Goal: Task Accomplishment & Management: Complete application form

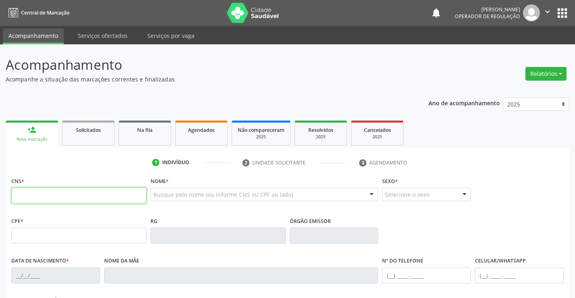
click at [113, 196] on input "text" at bounding box center [78, 196] width 135 height 16
type input "704 6056 6274 6925"
type input "[DATE]"
type input "38"
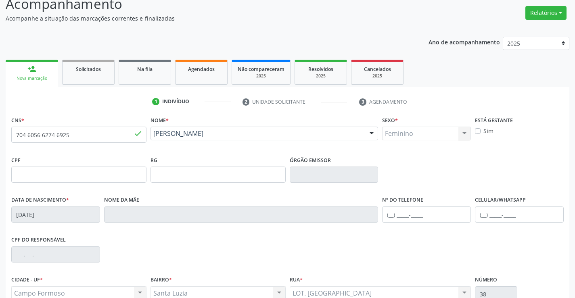
scroll to position [139, 0]
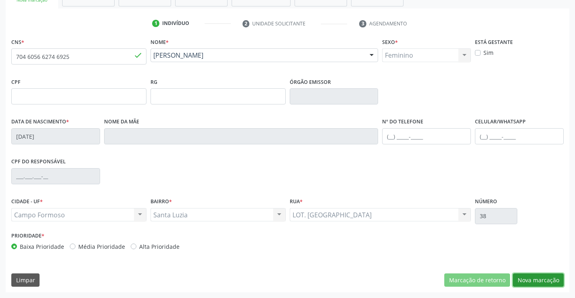
click at [526, 274] on button "Nova marcação" at bounding box center [538, 281] width 51 height 14
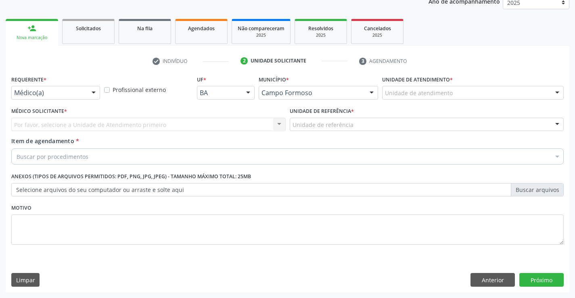
scroll to position [102, 0]
click at [46, 98] on div "Médico(a)" at bounding box center [55, 93] width 89 height 14
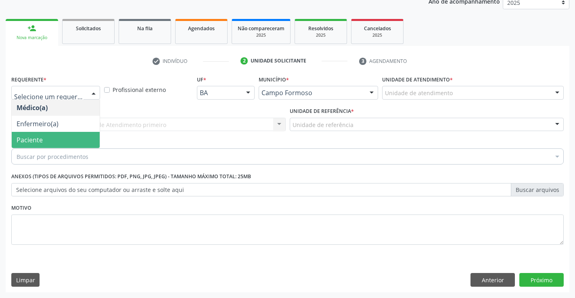
click at [46, 140] on span "Paciente" at bounding box center [56, 140] width 88 height 16
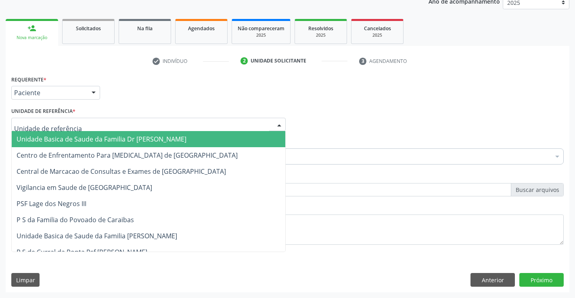
click at [65, 137] on span "Unidade Basica de Saude da Familia Dr [PERSON_NAME]" at bounding box center [102, 139] width 170 height 9
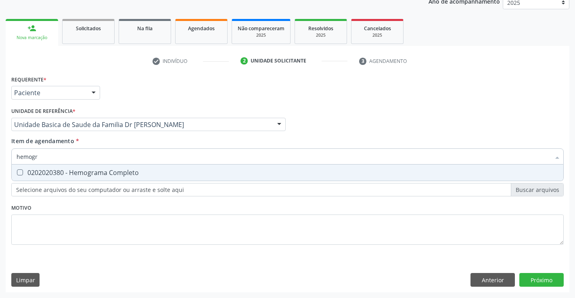
type input "hemogra"
click at [84, 175] on div "0202020380 - Hemograma Completo" at bounding box center [288, 173] width 542 height 6
checkbox Completo "true"
type input "hemogra"
click at [96, 143] on div "Item de agendamento * hemogra Desfazer seleção 0202020380 - Hemograma Completo …" at bounding box center [287, 149] width 553 height 25
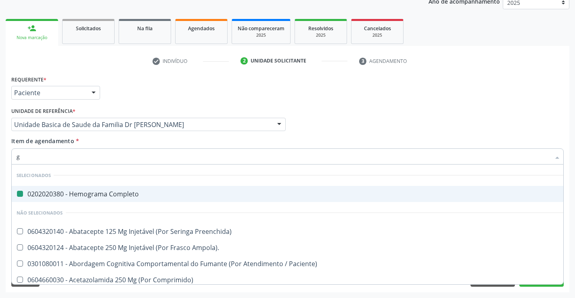
type input "gl"
checkbox Completo "false"
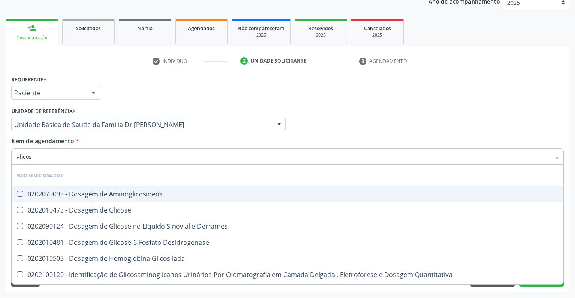
type input "glicose"
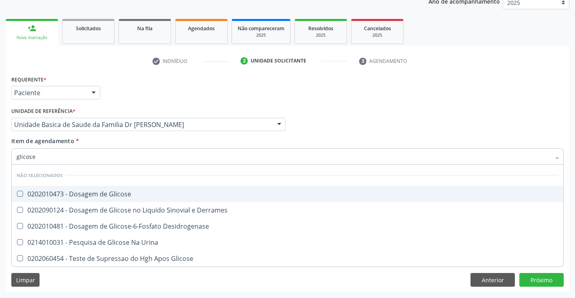
click at [101, 195] on div "0202010473 - Dosagem de Glicose" at bounding box center [288, 194] width 542 height 6
checkbox Glicose "true"
type input "glicose"
click at [103, 138] on div "Item de agendamento * glicose Desfazer seleção Não selecionados 0202010473 - Do…" at bounding box center [287, 149] width 553 height 25
checkbox Derrames "true"
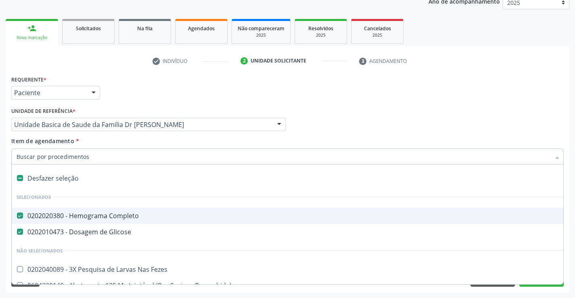
click at [101, 161] on div at bounding box center [287, 157] width 553 height 16
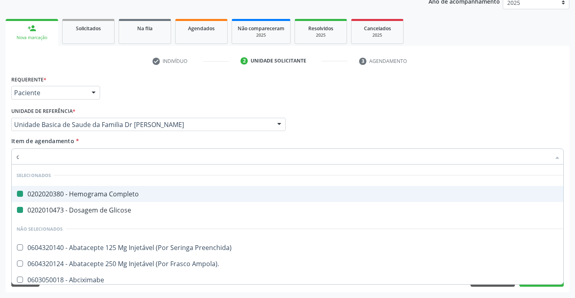
type input "ca"
checkbox Completo "false"
checkbox Glicose "false"
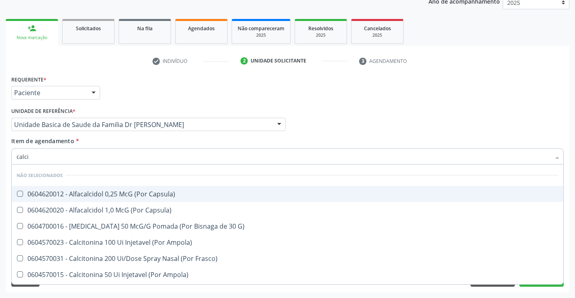
type input "calcio"
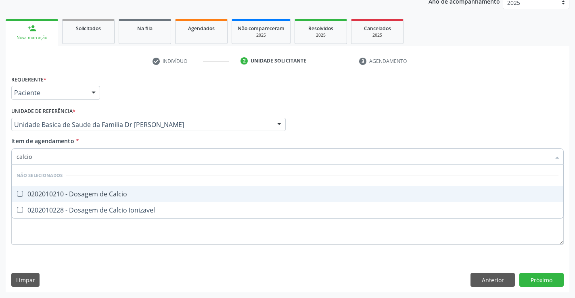
click at [111, 197] on div "0202010210 - Dosagem de Calcio" at bounding box center [288, 194] width 542 height 6
checkbox Calcio "true"
click at [121, 144] on div "Item de agendamento * calcio Desfazer seleção Não selecionados 0202010210 - Dos…" at bounding box center [287, 149] width 553 height 25
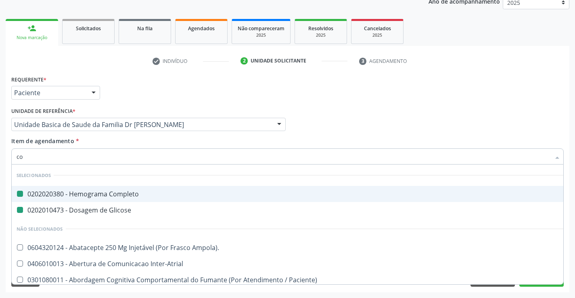
type input "col"
checkbox Completo "false"
checkbox Glicose "false"
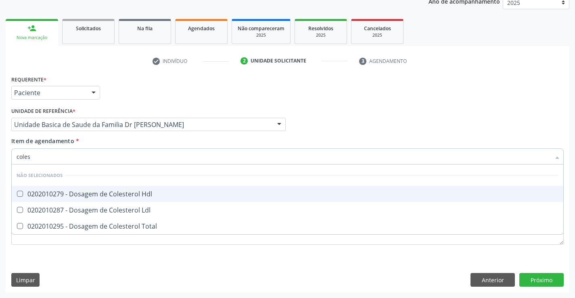
type input "colest"
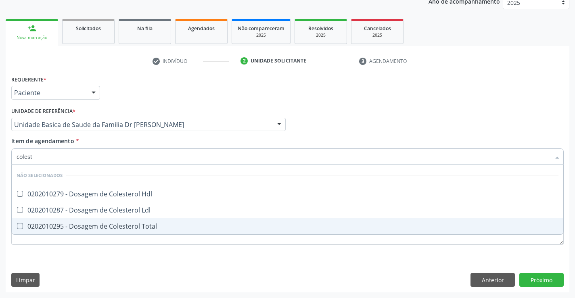
click at [130, 224] on div "0202010295 - Dosagem de Colesterol Total" at bounding box center [288, 226] width 542 height 6
checkbox Total "true"
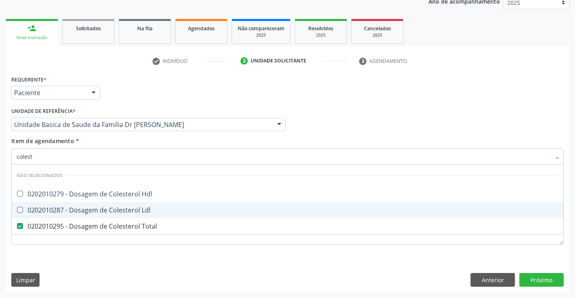
click at [133, 212] on div "0202010287 - Dosagem de Colesterol Ldl" at bounding box center [288, 210] width 542 height 6
checkbox Ldl "true"
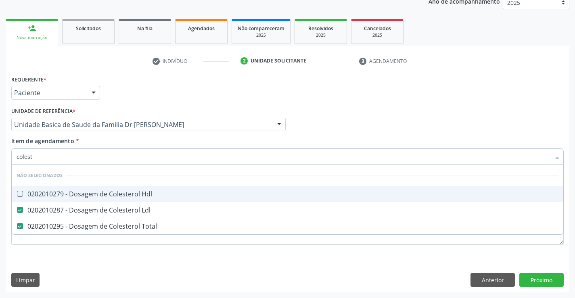
click at [134, 196] on div "0202010279 - Dosagem de Colesterol Hdl" at bounding box center [288, 194] width 542 height 6
checkbox Hdl "true"
click at [140, 134] on div "Unidade de referência * Unidade Basica de Saude da Familia Dr [PERSON_NAME] Uni…" at bounding box center [148, 120] width 279 height 31
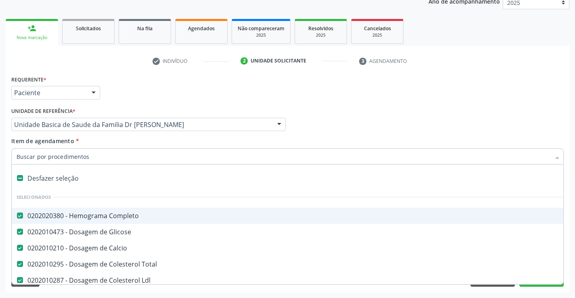
type input "t"
checkbox Hdl "false"
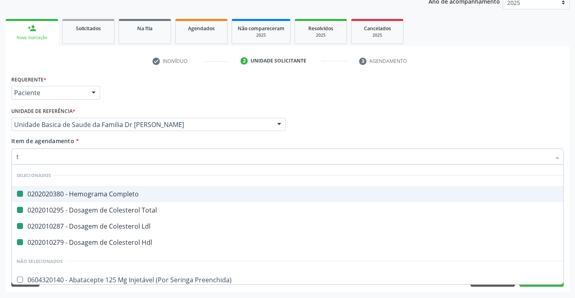
type input "tr"
checkbox Completo "false"
checkbox Total "false"
checkbox Ldl "false"
checkbox Hdl "false"
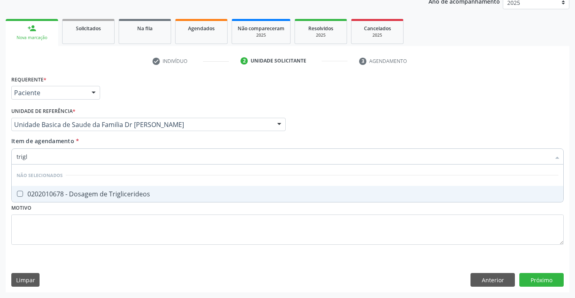
type input "trigli"
click at [137, 191] on div "0202010678 - Dosagem de Triglicerideos" at bounding box center [288, 194] width 542 height 6
checkbox Triglicerideos "true"
click at [144, 143] on div "Item de agendamento * trigli Desfazer seleção Não selecionados 0202010678 - Dos…" at bounding box center [287, 149] width 553 height 25
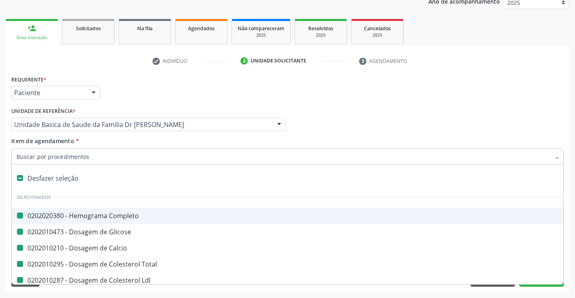
type input "u"
checkbox Completo "false"
checkbox Glicose "false"
checkbox Calcio "false"
checkbox Total "false"
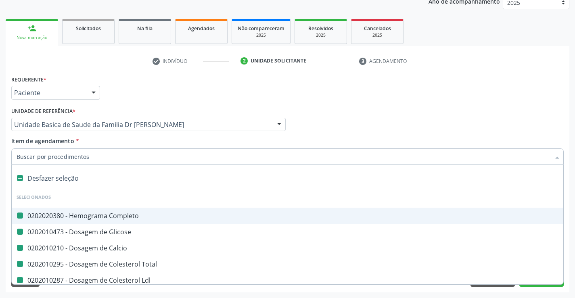
checkbox Ldl "false"
checkbox Hdl "false"
checkbox Triglicerideos "false"
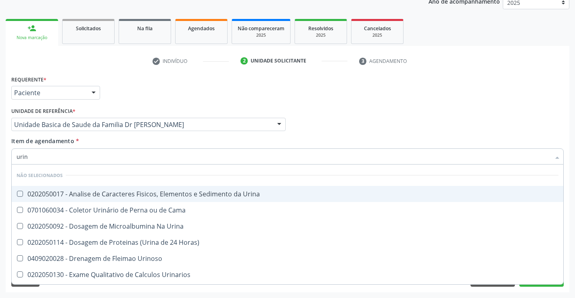
type input "urina"
click at [150, 197] on div "0202050017 - Analise de Caracteres Fisicos, Elementos e Sedimento da Urina" at bounding box center [288, 194] width 542 height 6
checkbox Urina "true"
click at [139, 138] on div "Item de agendamento * urina Desfazer seleção Não selecionados 0202050017 - Anal…" at bounding box center [287, 149] width 553 height 25
checkbox Urina "true"
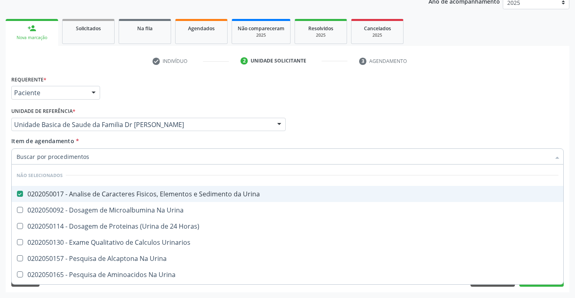
checkbox Horas\) "true"
checkbox Urinarios "true"
checkbox Urina "true"
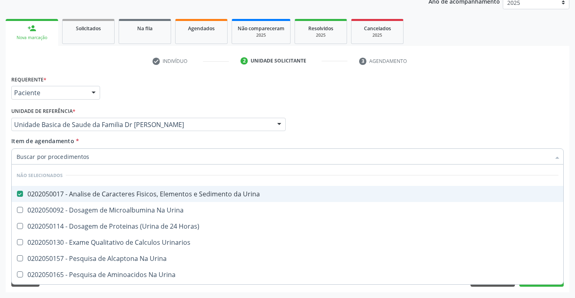
checkbox Urina "true"
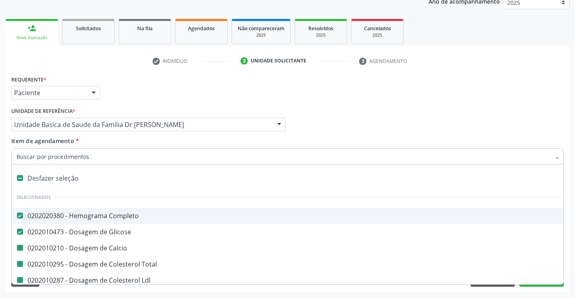
type input "f"
checkbox Calcio "false"
checkbox Total "false"
checkbox Ldl "false"
checkbox Hdl "false"
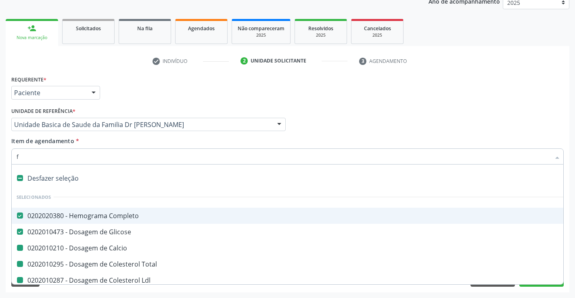
checkbox Triglicerideos "false"
checkbox Urina "false"
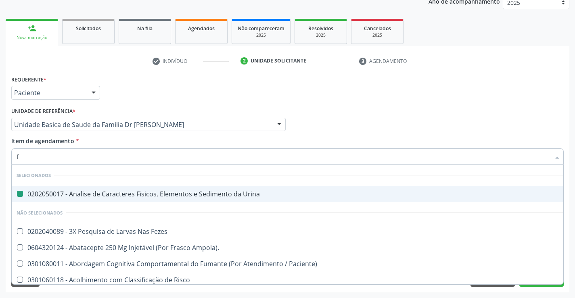
type input "fe"
checkbox Urina "false"
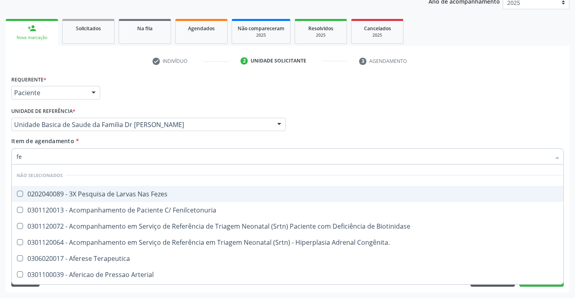
type input "fez"
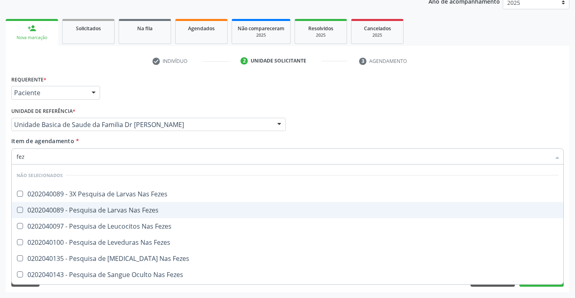
click at [138, 210] on div "0202040089 - Pesquisa de Larvas Nas Fezes" at bounding box center [288, 210] width 542 height 6
checkbox Fezes "true"
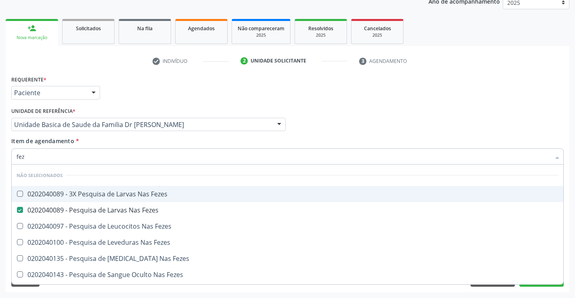
click at [138, 142] on div "Item de agendamento * fez [PERSON_NAME] seleção Não selecionados 0202040089 - 3…" at bounding box center [287, 149] width 553 height 25
checkbox Fezes "true"
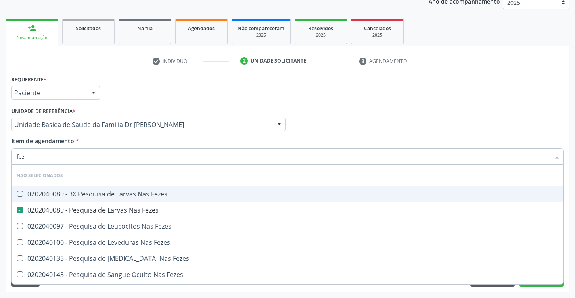
checkbox Fezes "true"
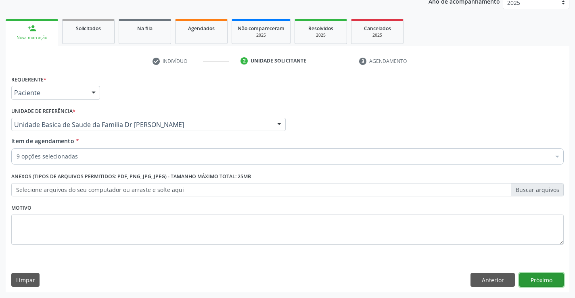
click at [547, 277] on button "Próximo" at bounding box center [542, 280] width 44 height 14
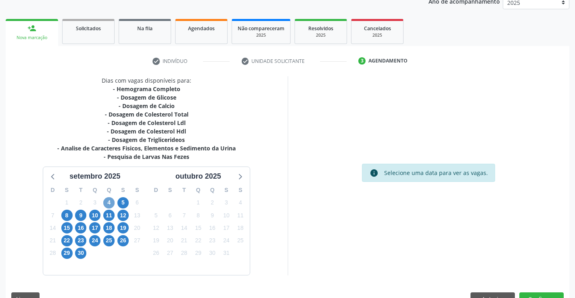
click at [108, 201] on span "4" at bounding box center [108, 202] width 11 height 11
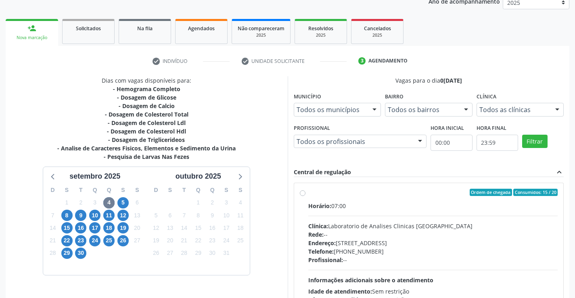
click at [400, 199] on label "Ordem de chegada Consumidos: 15 / 20 Horário: 07:00 Clínica: Laboratorio de Ana…" at bounding box center [433, 251] width 250 height 124
click at [306, 196] on input "Ordem de chegada Consumidos: 15 / 20 Horário: 07:00 Clínica: Laboratorio de Ana…" at bounding box center [303, 192] width 6 height 7
radio input "true"
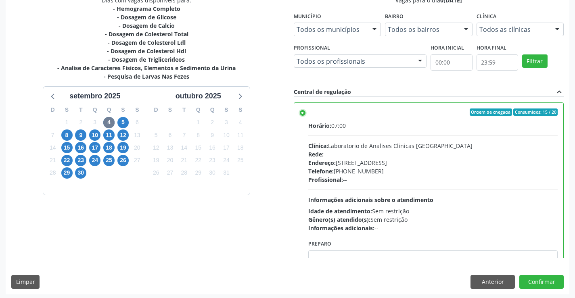
scroll to position [184, 0]
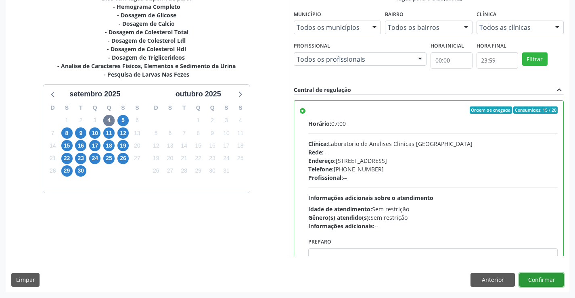
click at [538, 277] on button "Confirmar" at bounding box center [542, 280] width 44 height 14
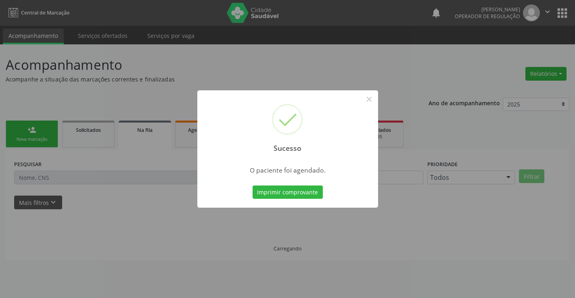
scroll to position [0, 0]
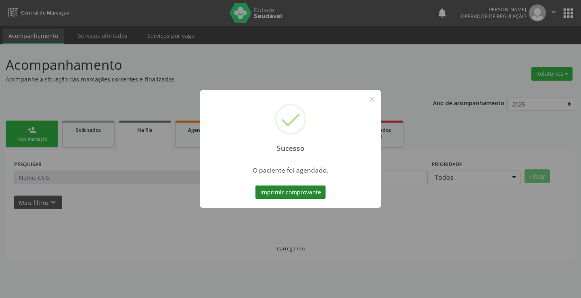
click at [280, 191] on button "Imprimir comprovante" at bounding box center [291, 193] width 70 height 14
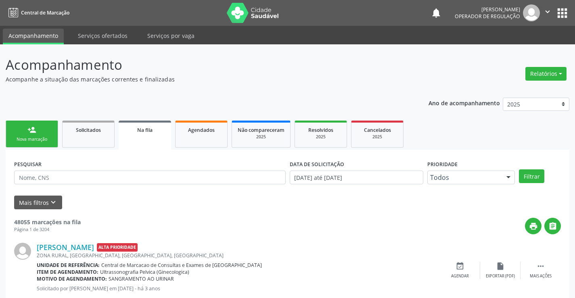
click at [23, 135] on link "person_add Nova marcação" at bounding box center [32, 134] width 52 height 27
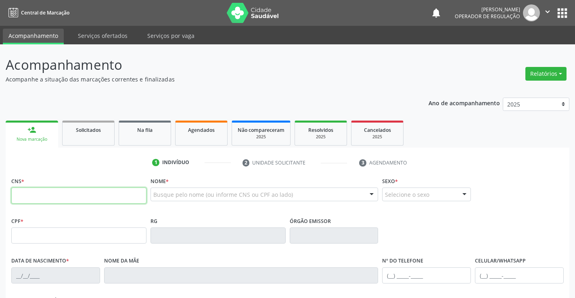
click at [56, 196] on input "text" at bounding box center [78, 196] width 135 height 16
type input "706 8017 5700 0123"
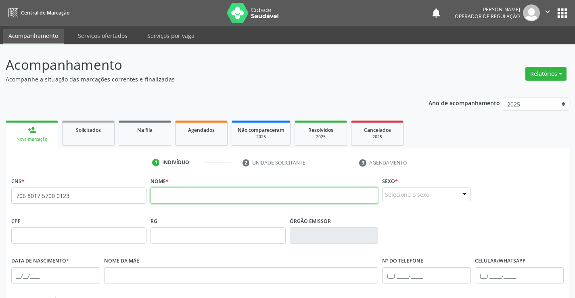
click at [186, 193] on input "text" at bounding box center [265, 196] width 228 height 16
type input "[PERSON_NAME]"
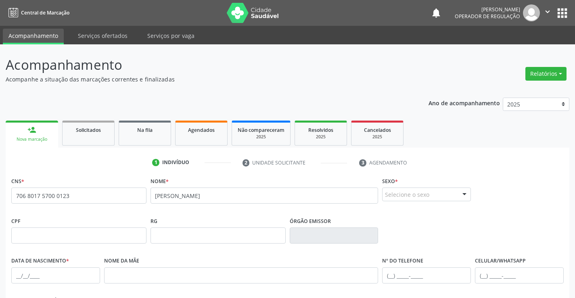
click at [437, 199] on div "Selecione o sexo" at bounding box center [426, 195] width 89 height 14
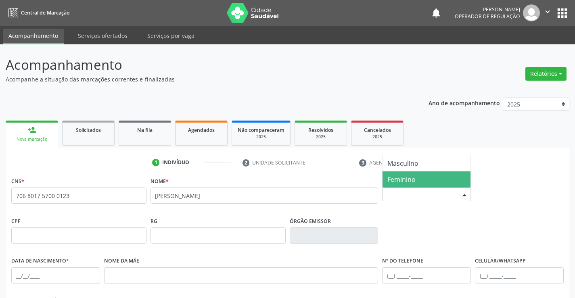
click at [434, 180] on span "Feminino" at bounding box center [427, 180] width 88 height 16
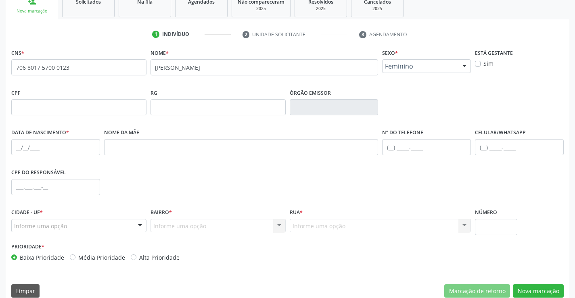
scroll to position [139, 0]
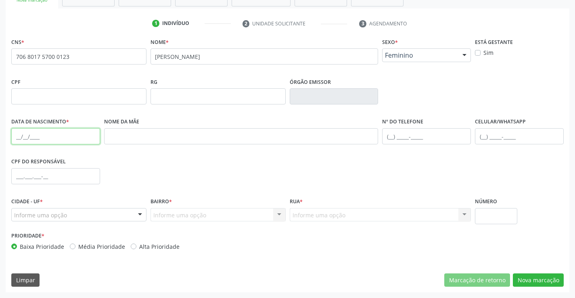
click at [49, 136] on input "text" at bounding box center [55, 136] width 89 height 16
type input "2[DATE]"
click at [499, 134] on input "text" at bounding box center [519, 136] width 89 height 16
type input "("
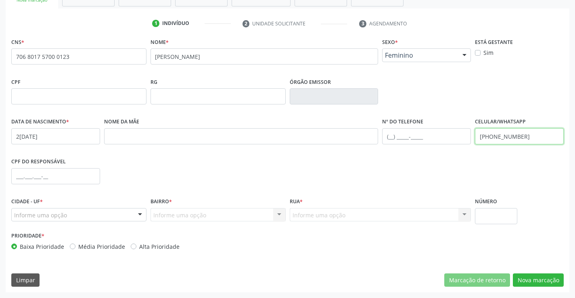
type input "[PHONE_NUMBER]"
click at [110, 217] on div "Informe uma opção" at bounding box center [78, 215] width 135 height 14
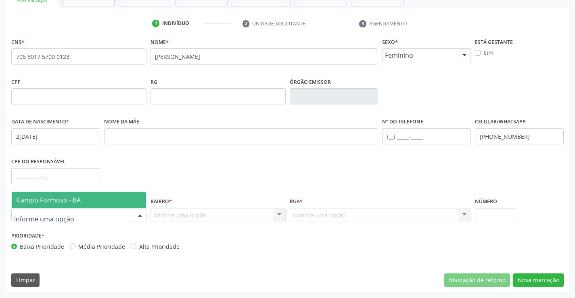
click at [120, 197] on span "Campo Formoso - BA" at bounding box center [79, 200] width 134 height 16
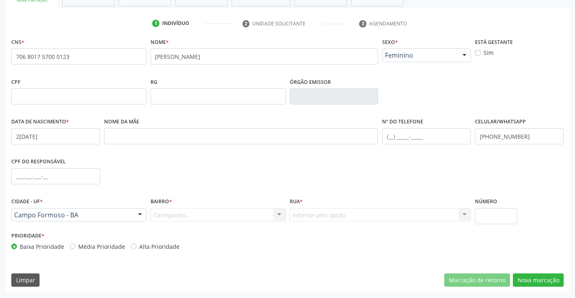
click at [190, 216] on div "Carregando... Nenhum resultado encontrado para: " " Nenhuma opção encontrada. D…" at bounding box center [218, 215] width 135 height 14
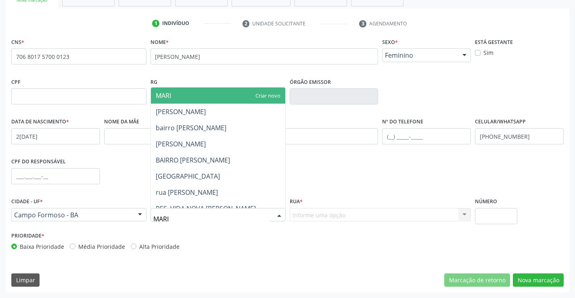
type input "[PERSON_NAME]"
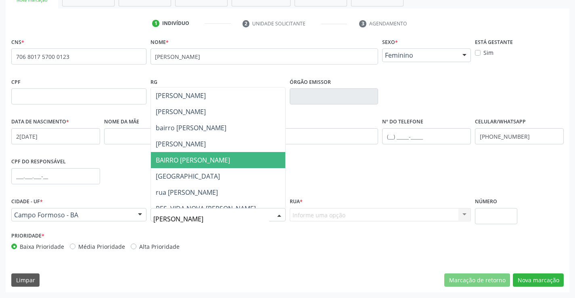
click at [209, 159] on span "BAIRRO [PERSON_NAME]" at bounding box center [193, 160] width 74 height 9
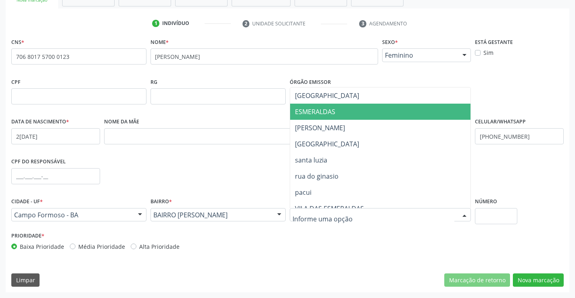
click at [334, 111] on span "ESMERALDAS" at bounding box center [315, 111] width 40 height 9
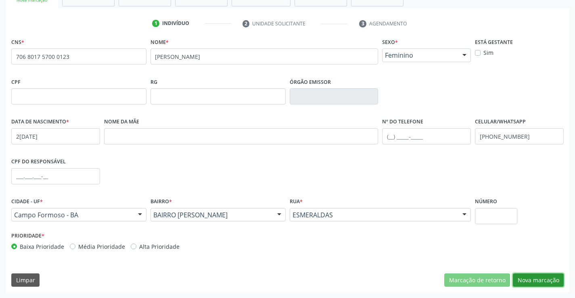
click at [534, 277] on button "Nova marcação" at bounding box center [538, 281] width 51 height 14
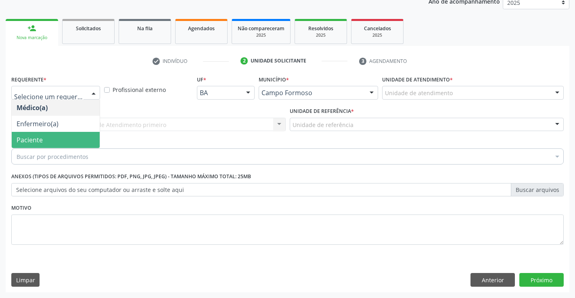
click at [41, 138] on span "Paciente" at bounding box center [30, 140] width 26 height 9
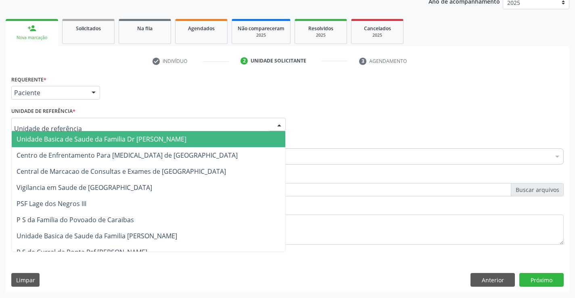
click at [56, 137] on span "Unidade Basica de Saude da Familia Dr [PERSON_NAME]" at bounding box center [102, 139] width 170 height 9
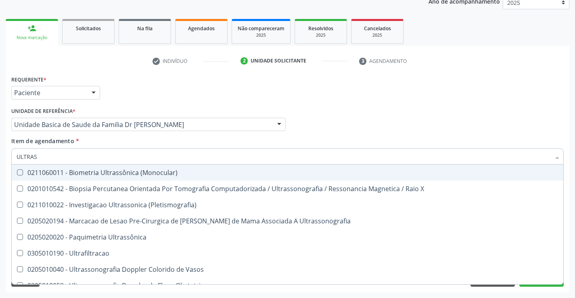
type input "ULTRASS"
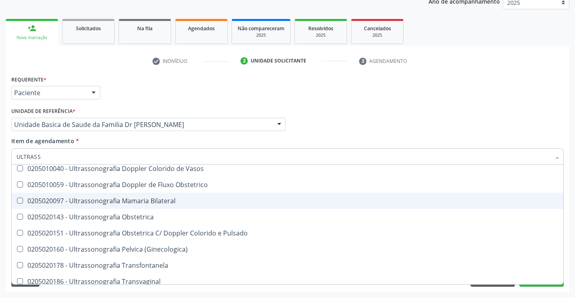
scroll to position [161, 0]
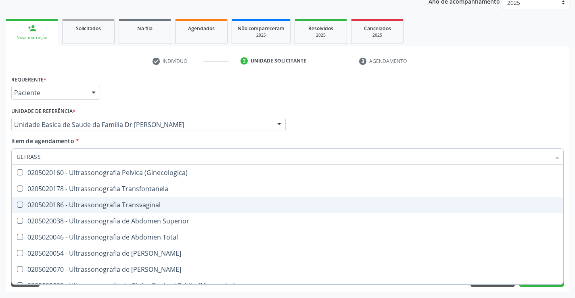
click at [176, 204] on div "0205020186 - Ultrassonografia Transvaginal" at bounding box center [288, 205] width 542 height 6
checkbox Transvaginal "true"
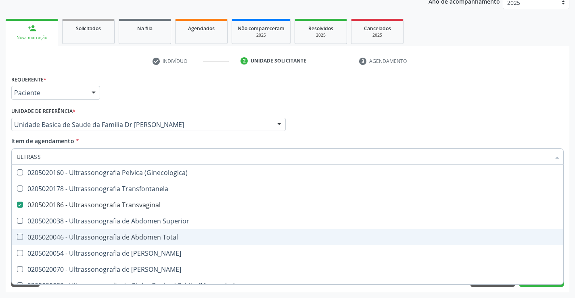
click at [181, 235] on div "0205020046 - Ultrassonografia de Abdomen Total" at bounding box center [288, 237] width 542 height 6
checkbox Total "true"
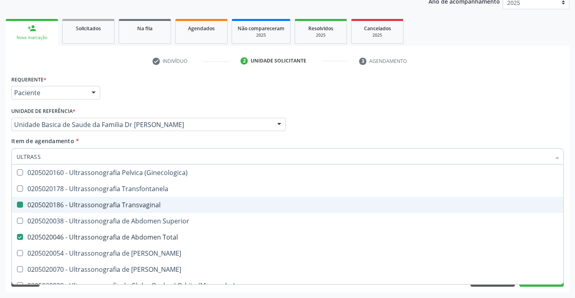
click at [570, 242] on div "Acompanhamento Acompanhe a situação das marcações correntes e finalizadas Relat…" at bounding box center [287, 121] width 575 height 356
checkbox X "true"
checkbox \(Pletismografia\) "true"
checkbox Transvaginal "false"
checkbox Total "false"
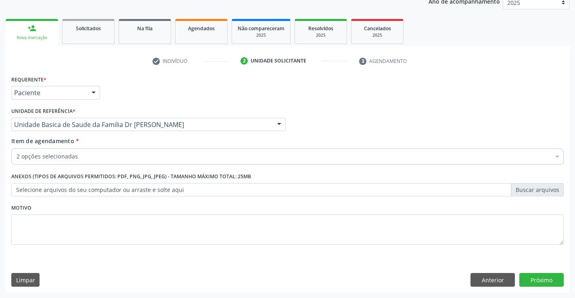
scroll to position [0, 0]
click at [540, 280] on button "Próximo" at bounding box center [542, 280] width 44 height 14
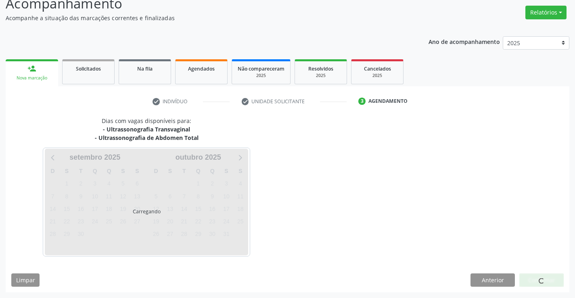
scroll to position [61, 0]
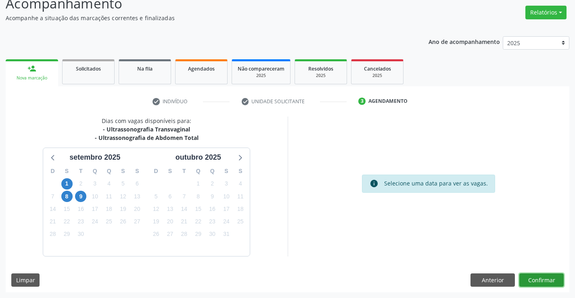
click at [540, 280] on button "Confirmar" at bounding box center [542, 281] width 44 height 14
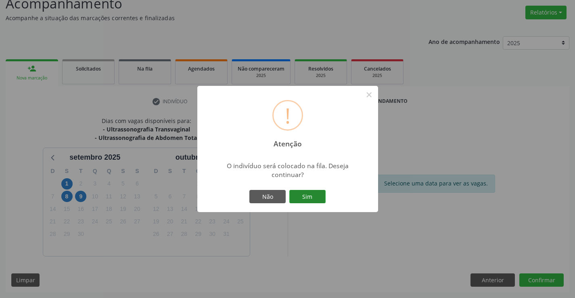
click at [313, 194] on button "Sim" at bounding box center [307, 197] width 36 height 14
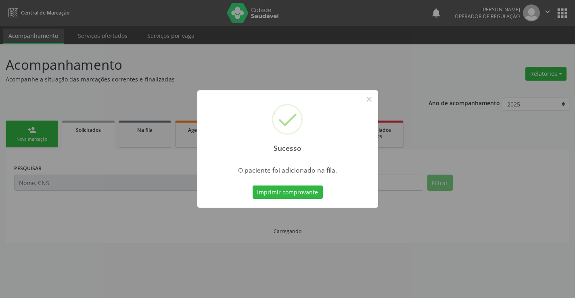
scroll to position [0, 0]
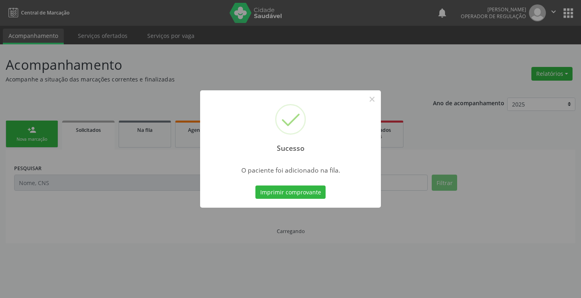
click at [313, 194] on button "Imprimir comprovante" at bounding box center [291, 193] width 70 height 14
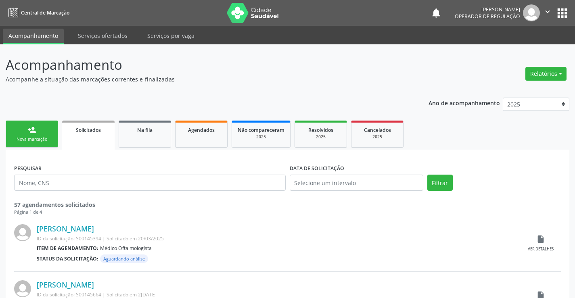
click at [25, 129] on link "person_add Nova marcação" at bounding box center [32, 134] width 52 height 27
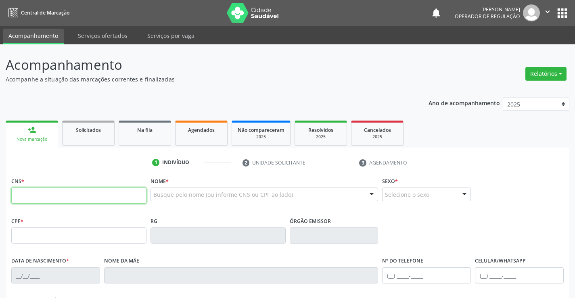
click at [57, 194] on input "text" at bounding box center [78, 196] width 135 height 16
type input "705 0022 7368 5659"
type input "29/08/2010"
type input "101.513.365-71"
type input "S/N"
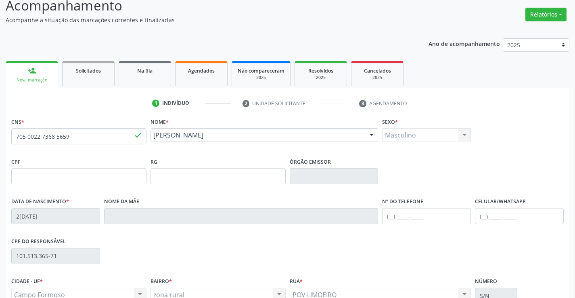
scroll to position [139, 0]
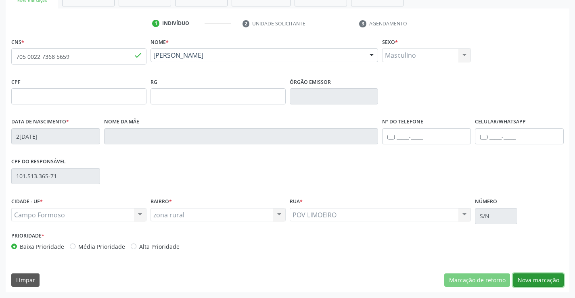
click at [528, 278] on button "Nova marcação" at bounding box center [538, 281] width 51 height 14
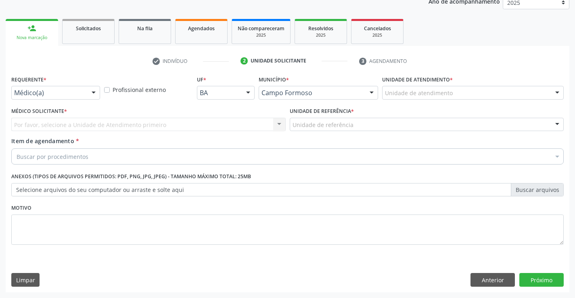
scroll to position [102, 0]
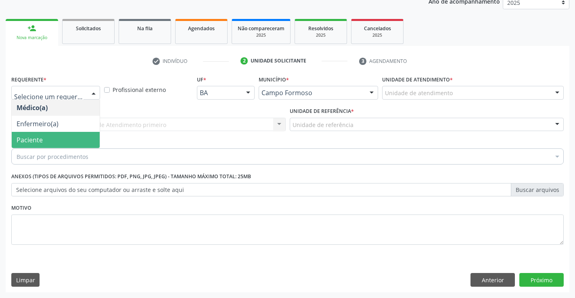
click at [45, 139] on span "Paciente" at bounding box center [56, 140] width 88 height 16
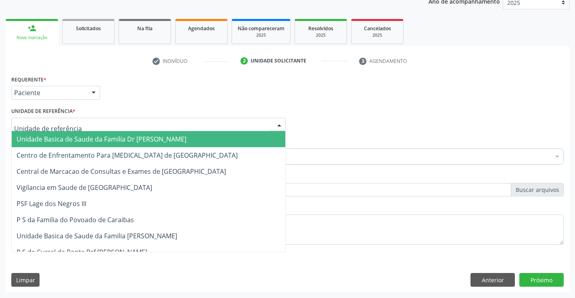
click at [61, 135] on span "Unidade Basica de Saude da Familia Dr [PERSON_NAME]" at bounding box center [102, 139] width 170 height 9
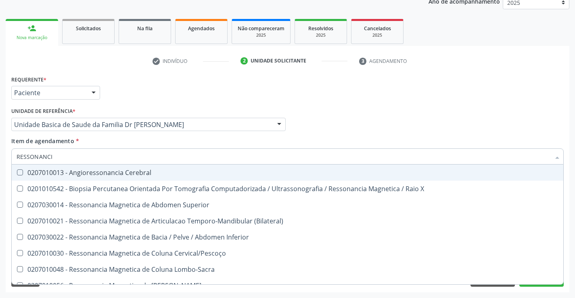
type input "RESSONANCIA"
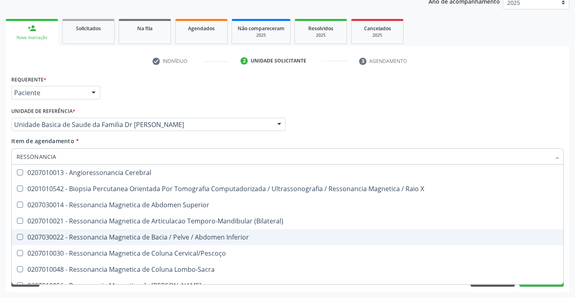
click at [177, 237] on div "0207030022 - Ressonancia Magnetica de Bacia / Pelve / Abdomen Inferior" at bounding box center [288, 237] width 542 height 6
checkbox Inferior "true"
click at [573, 243] on div "Acompanhamento Acompanhe a situação das marcações correntes e finalizadas Relat…" at bounding box center [287, 121] width 575 height 356
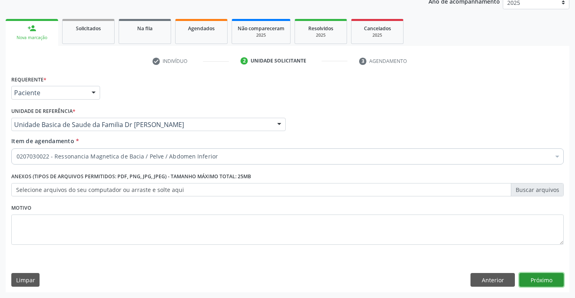
click at [543, 279] on button "Próximo" at bounding box center [542, 280] width 44 height 14
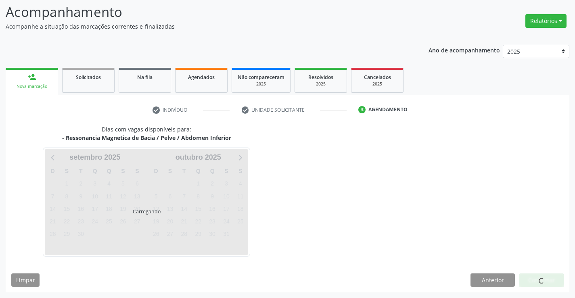
scroll to position [77, 0]
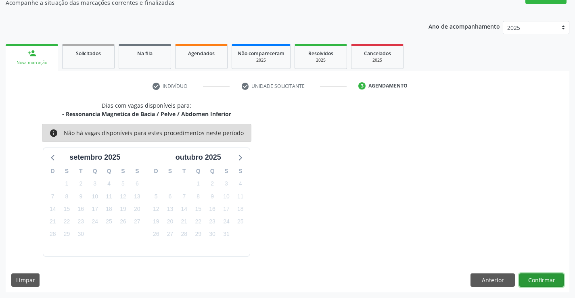
click at [541, 274] on button "Confirmar" at bounding box center [542, 281] width 44 height 14
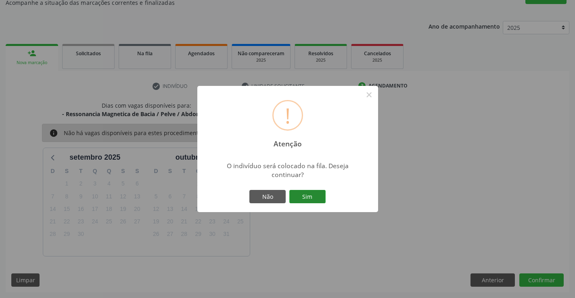
click at [309, 197] on button "Sim" at bounding box center [307, 197] width 36 height 14
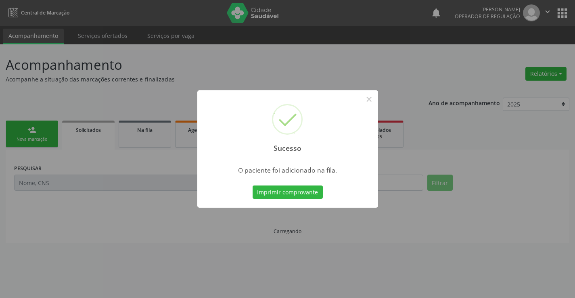
scroll to position [0, 0]
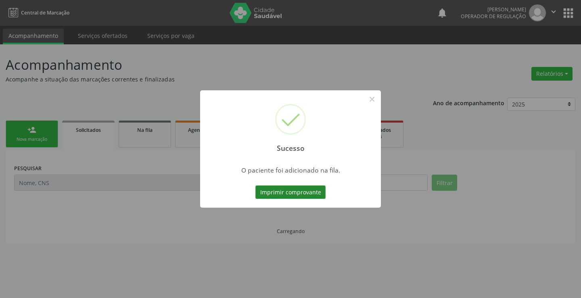
click at [301, 190] on button "Imprimir comprovante" at bounding box center [291, 193] width 70 height 14
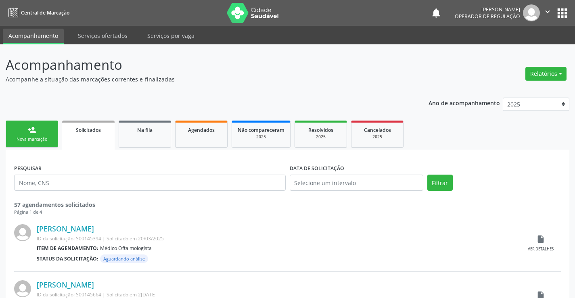
click at [38, 138] on div "Nova marcação" at bounding box center [32, 139] width 40 height 6
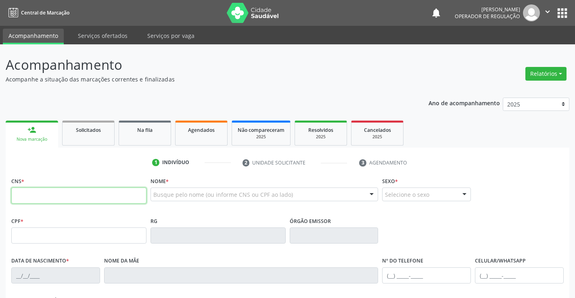
click at [52, 197] on input "text" at bounding box center [78, 196] width 135 height 16
type input "702 4085 3109 1427"
type input "0308079809"
type input "22/03/1960"
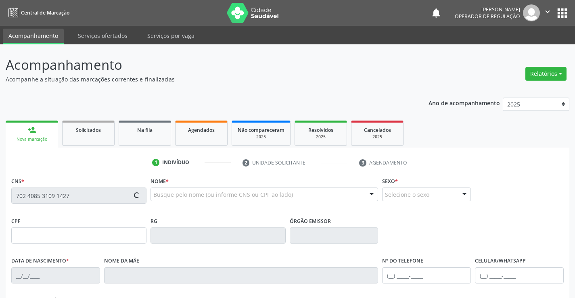
type input "Maria Batista da Silva"
type input "(74) 3645-2232"
type input "(74) 99114-3746"
type input "242.273.075-20"
type input "S/N"
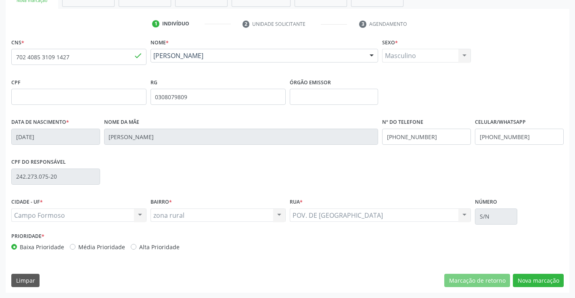
scroll to position [139, 0]
click at [537, 281] on button "Nova marcação" at bounding box center [538, 281] width 51 height 14
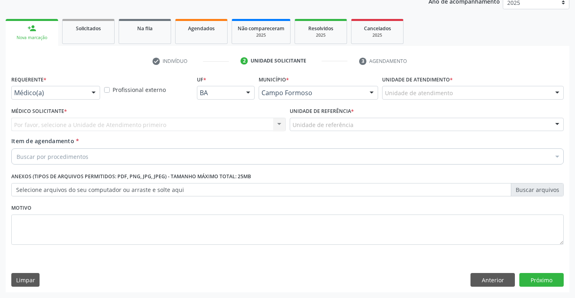
scroll to position [102, 0]
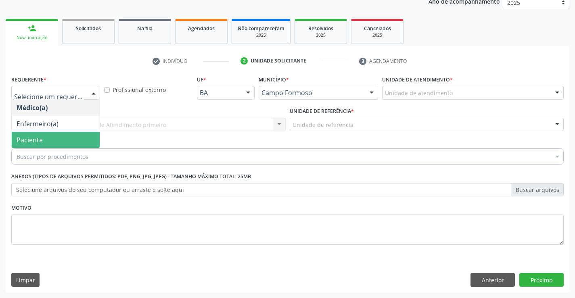
click at [44, 136] on span "Paciente" at bounding box center [56, 140] width 88 height 16
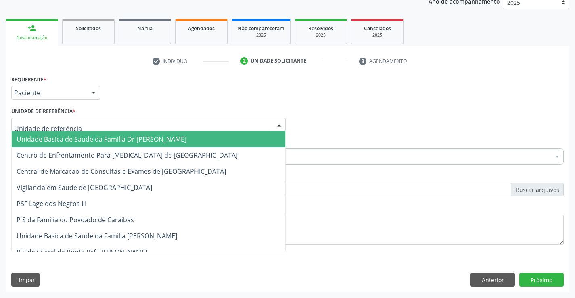
click at [65, 137] on span "Unidade Basica de Saude da Familia Dr [PERSON_NAME]" at bounding box center [102, 139] width 170 height 9
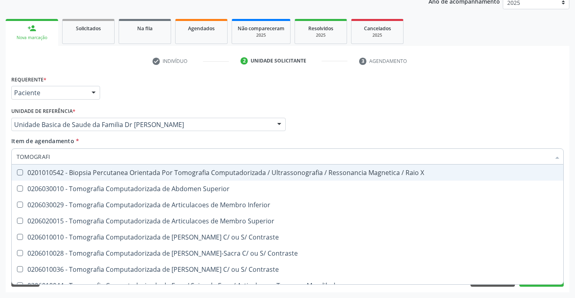
type input "TOMOGRAFIA"
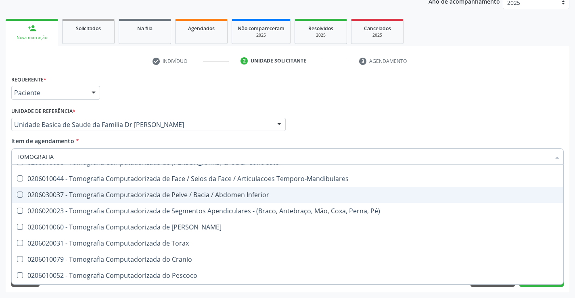
scroll to position [121, 0]
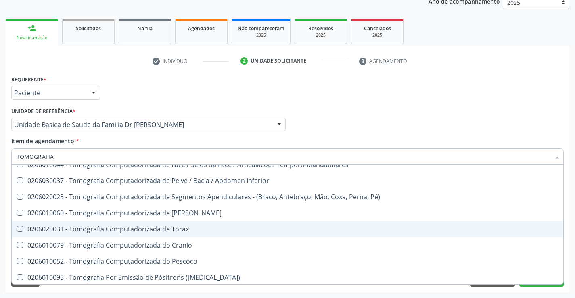
click at [200, 227] on div "0206020031 - Tomografia Computadorizada de Torax" at bounding box center [288, 229] width 542 height 6
checkbox Torax "true"
click at [574, 226] on div "Acompanhamento Acompanhe a situação das marcações correntes e finalizadas Relat…" at bounding box center [287, 121] width 575 height 356
checkbox Superior "true"
checkbox Torax "false"
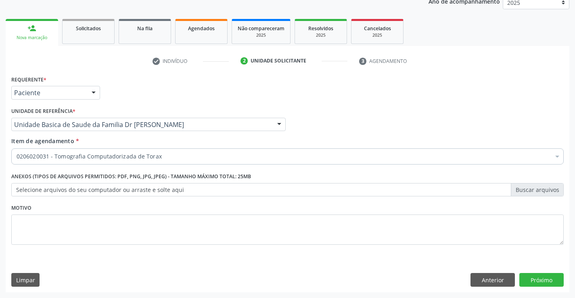
scroll to position [0, 0]
click at [539, 277] on button "Próximo" at bounding box center [542, 280] width 44 height 14
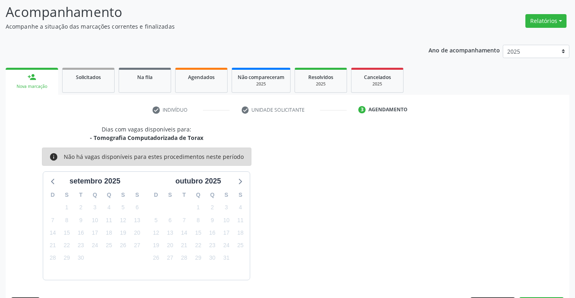
scroll to position [77, 0]
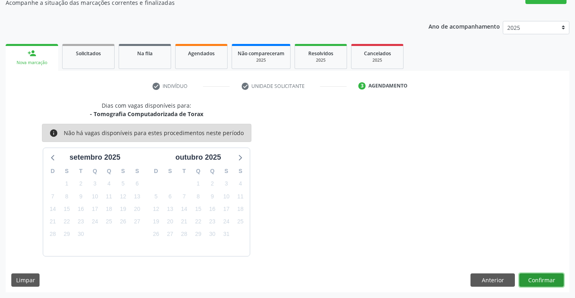
click at [539, 277] on button "Confirmar" at bounding box center [542, 281] width 44 height 14
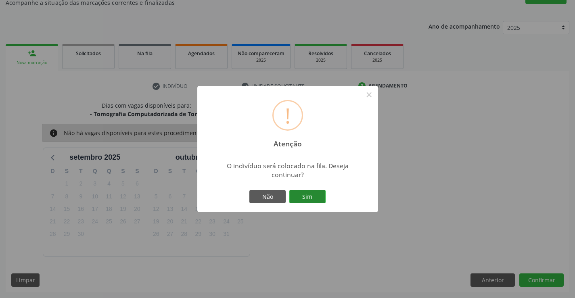
click at [306, 195] on button "Sim" at bounding box center [307, 197] width 36 height 14
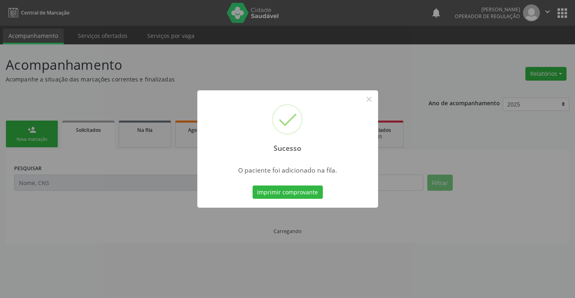
scroll to position [0, 0]
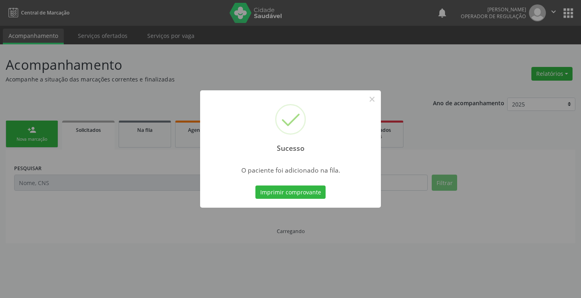
click at [306, 195] on button "Imprimir comprovante" at bounding box center [291, 193] width 70 height 14
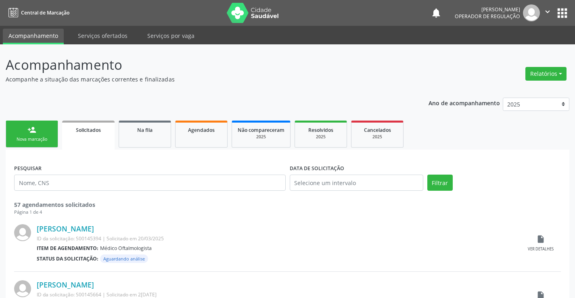
click at [30, 126] on div "person_add" at bounding box center [31, 130] width 9 height 9
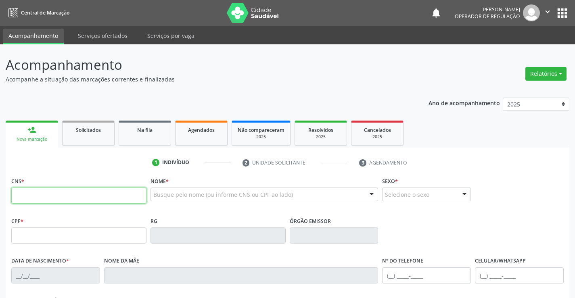
click at [83, 193] on input "text" at bounding box center [78, 196] width 135 height 16
type input "704 5083 4939 7317"
type input "1386480185"
type input "07/09/2000"
type input "(74) 99193-1816"
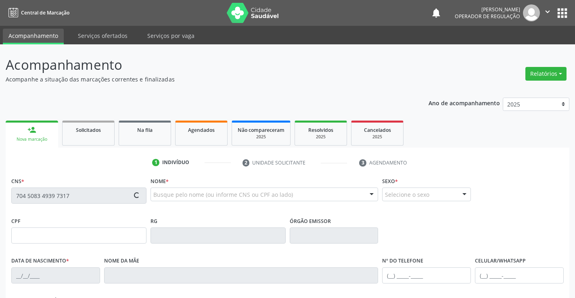
type input "(74) 99193-1816"
type input "102.966.305-00"
type input "S/N"
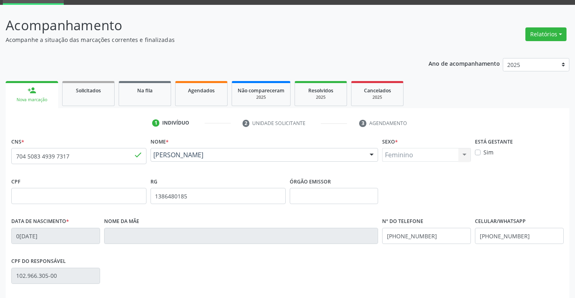
scroll to position [139, 0]
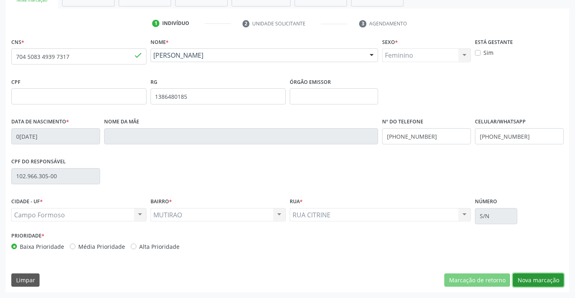
click at [541, 275] on button "Nova marcação" at bounding box center [538, 281] width 51 height 14
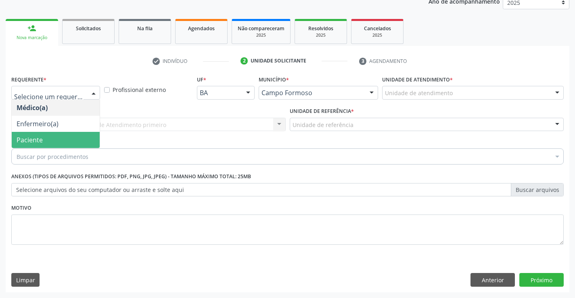
click at [41, 143] on span "Paciente" at bounding box center [30, 140] width 26 height 9
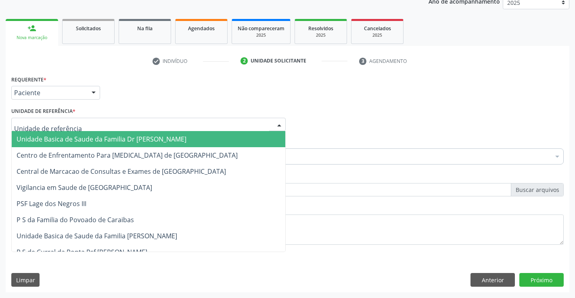
click at [93, 140] on span "Unidade Basica de Saude da Familia Dr [PERSON_NAME]" at bounding box center [102, 139] width 170 height 9
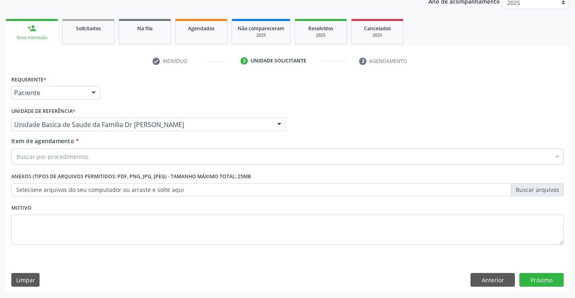
click at [94, 161] on div "Buscar por procedimentos" at bounding box center [287, 157] width 553 height 16
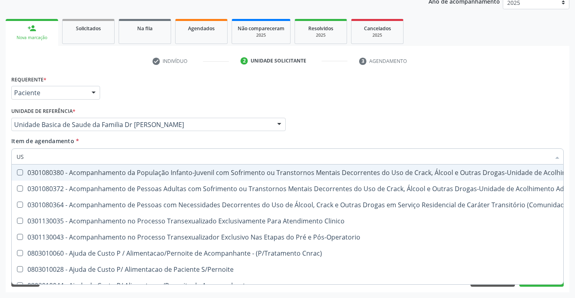
type input "USG"
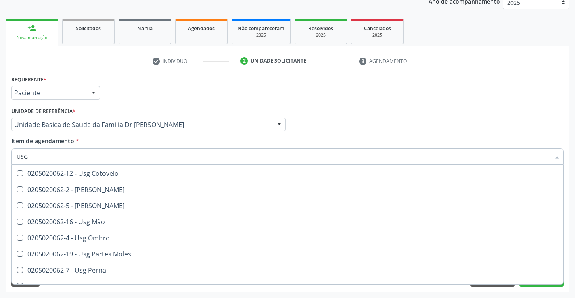
scroll to position [81, 0]
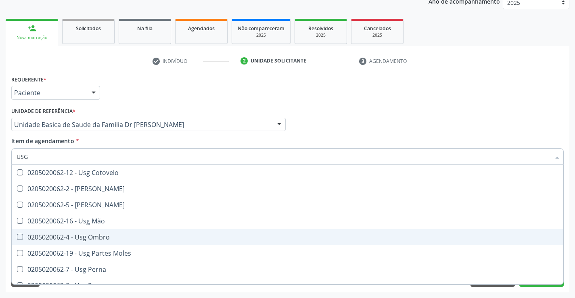
click at [113, 237] on div "0205020062-4 - Usg Ombro" at bounding box center [288, 237] width 542 height 6
checkbox Ombro "true"
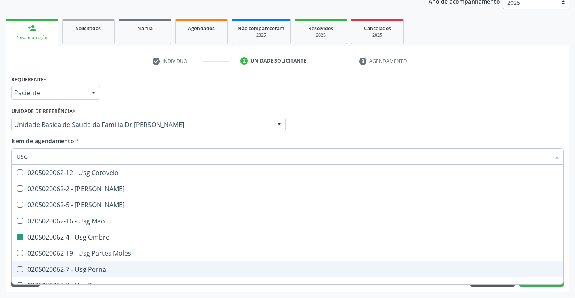
click at [569, 256] on div "Requerente * Paciente Médico(a) Enfermeiro(a) Paciente Nenhum resultado encontr…" at bounding box center [288, 182] width 564 height 219
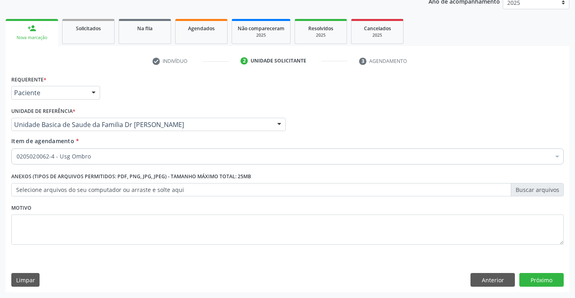
scroll to position [0, 0]
click at [541, 279] on button "Próximo" at bounding box center [542, 280] width 44 height 14
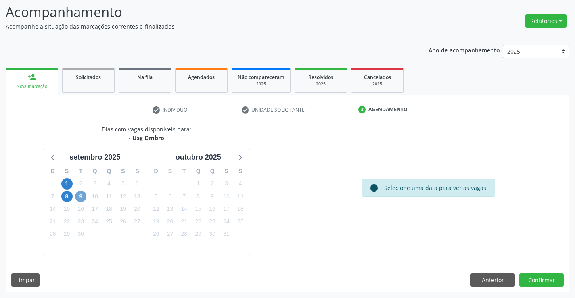
click at [80, 194] on span "9" at bounding box center [80, 196] width 11 height 11
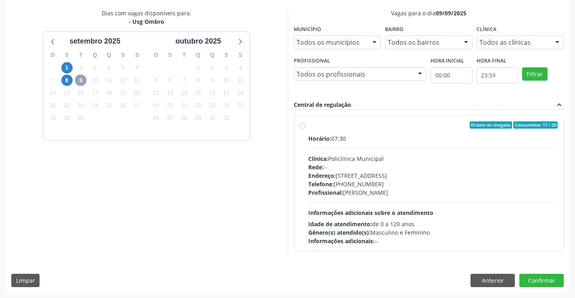
scroll to position [170, 0]
click at [358, 130] on label "Ordem de chegada Consumidos: 17 / 20 Horário: 07:30 Clínica: Policlínica Munici…" at bounding box center [433, 183] width 250 height 124
click at [306, 128] on input "Ordem de chegada Consumidos: 17 / 20 Horário: 07:30 Clínica: Policlínica Munici…" at bounding box center [303, 124] width 6 height 7
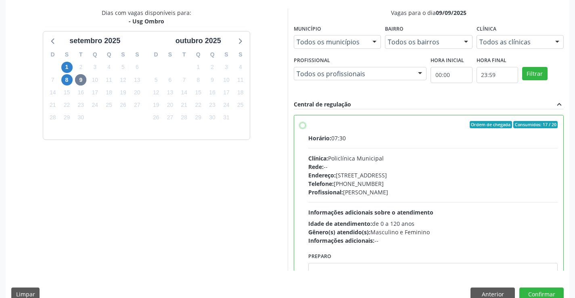
radio input "true"
click at [538, 291] on button "Confirmar" at bounding box center [542, 295] width 44 height 14
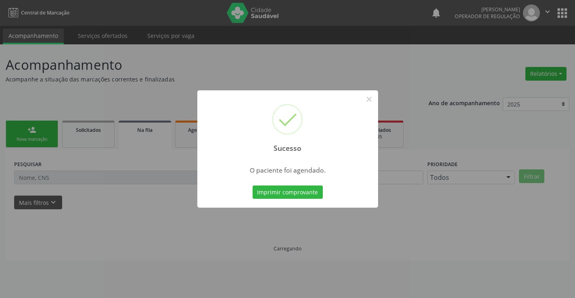
scroll to position [0, 0]
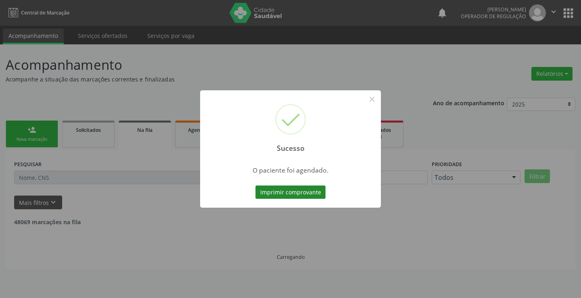
click at [289, 192] on button "Imprimir comprovante" at bounding box center [291, 193] width 70 height 14
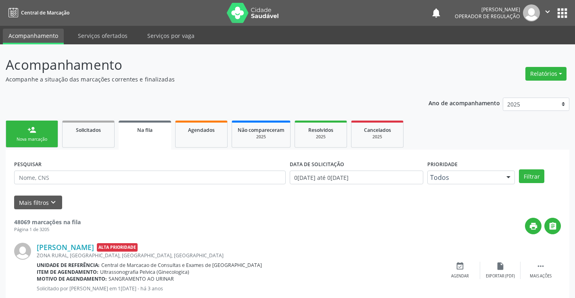
click at [23, 134] on link "person_add Nova marcação" at bounding box center [32, 134] width 52 height 27
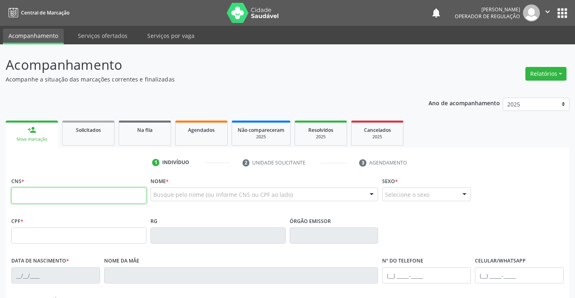
click at [42, 196] on input "text" at bounding box center [78, 196] width 135 height 16
type input "700 3079 7744 5834"
type input "20/12/1960"
type input "(74) 98848-4200"
type input "S/N"
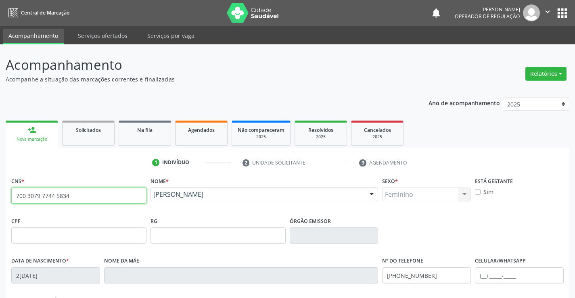
drag, startPoint x: 14, startPoint y: 195, endPoint x: 75, endPoint y: 199, distance: 60.7
click at [75, 199] on input "700 3079 7744 5834" at bounding box center [78, 196] width 135 height 16
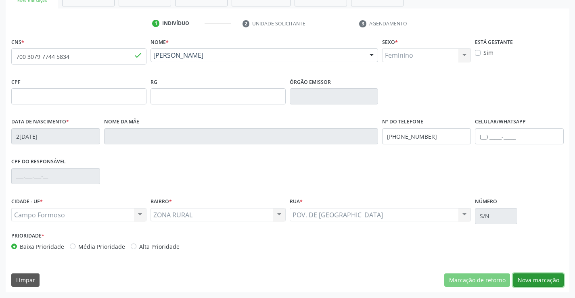
click at [533, 276] on button "Nova marcação" at bounding box center [538, 281] width 51 height 14
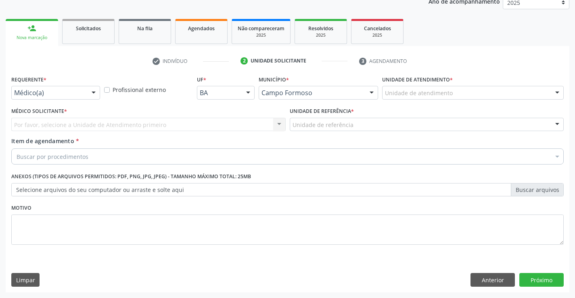
scroll to position [102, 0]
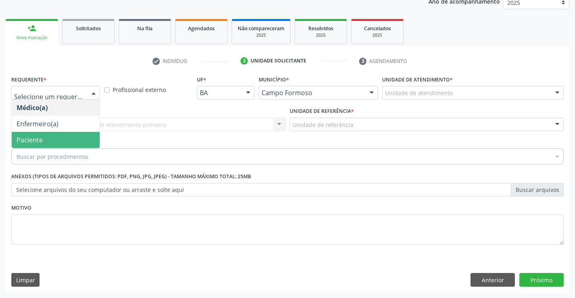
click at [50, 138] on span "Paciente" at bounding box center [56, 140] width 88 height 16
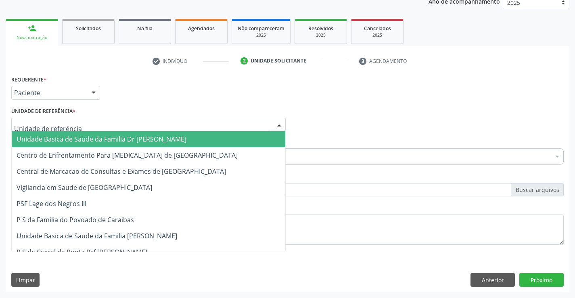
click at [65, 138] on span "Unidade Basica de Saude da Familia Dr [PERSON_NAME]" at bounding box center [102, 139] width 170 height 9
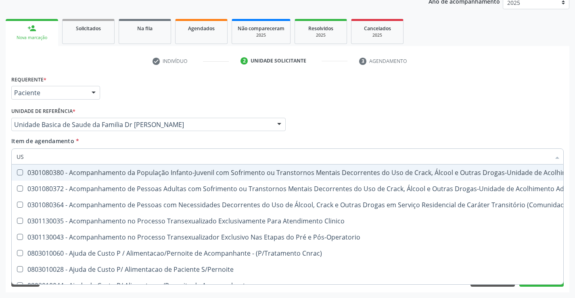
type input "USG"
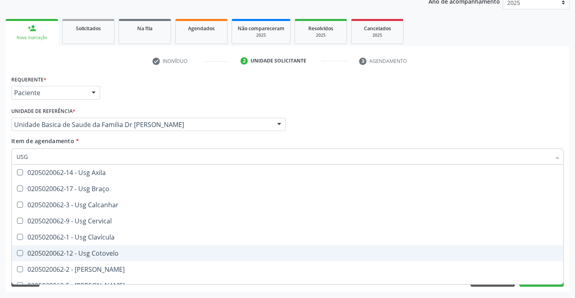
click at [120, 254] on div "0205020062-12 - Usg Cotovelo" at bounding box center [288, 253] width 542 height 6
checkbox Cotovelo "true"
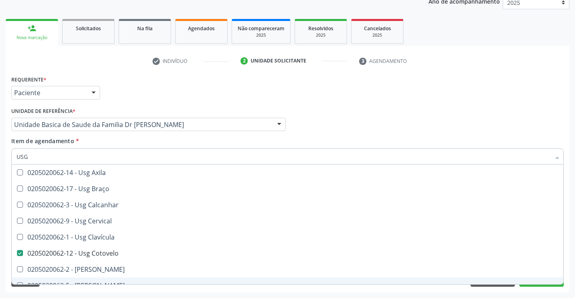
click at [571, 258] on div "Acompanhamento Acompanhe a situação das marcações correntes e finalizadas Relat…" at bounding box center [287, 121] width 575 height 356
checkbox Braço "true"
checkbox Cotovelo "false"
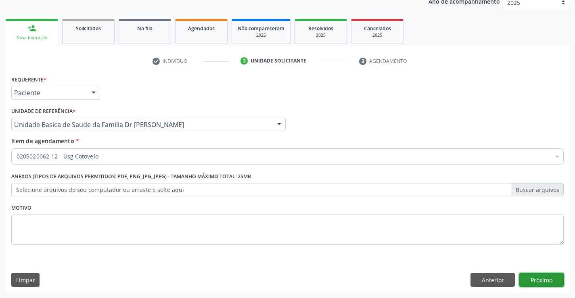
click at [545, 282] on button "Próximo" at bounding box center [542, 280] width 44 height 14
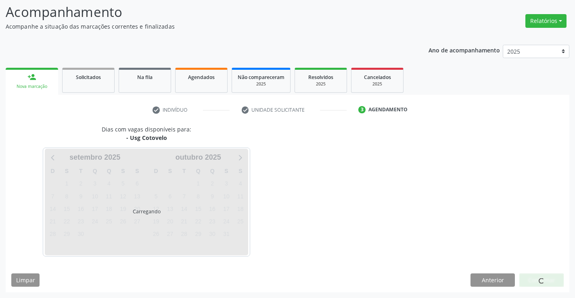
scroll to position [53, 0]
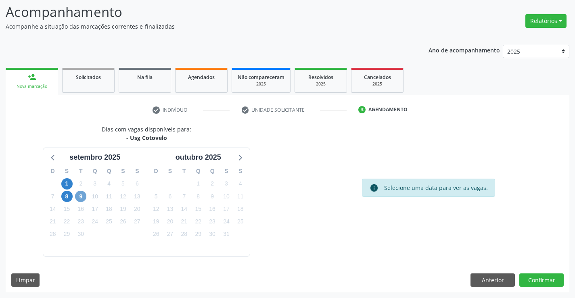
click at [84, 196] on span "9" at bounding box center [80, 196] width 11 height 11
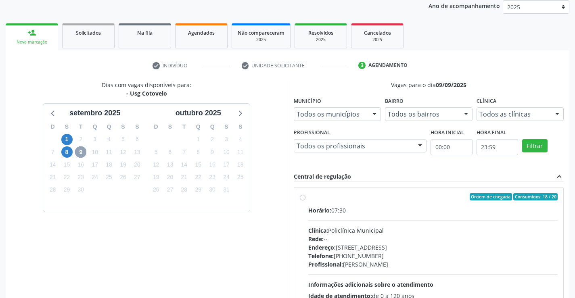
scroll to position [170, 0]
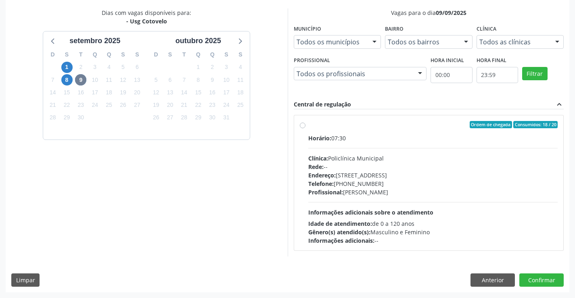
click at [414, 136] on div "Horário: 07:30" at bounding box center [433, 138] width 250 height 8
click at [306, 128] on input "Ordem de chegada Consumidos: 18 / 20 Horário: 07:30 Clínica: Policlínica Munici…" at bounding box center [303, 124] width 6 height 7
radio input "true"
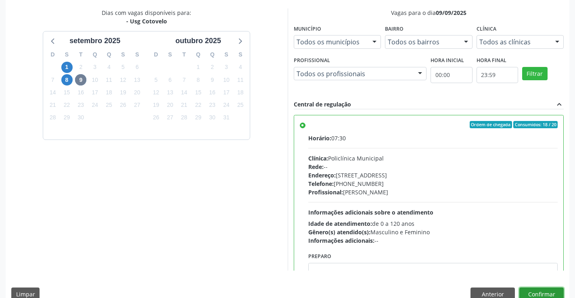
click at [547, 290] on button "Confirmar" at bounding box center [542, 295] width 44 height 14
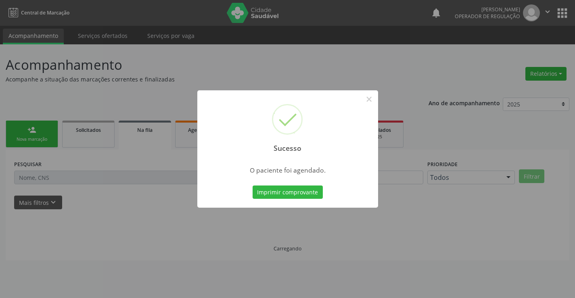
scroll to position [0, 0]
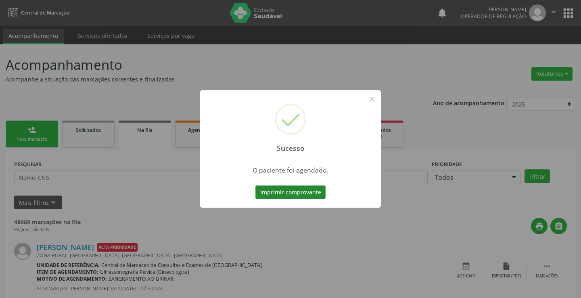
click at [298, 191] on button "Imprimir comprovante" at bounding box center [291, 193] width 70 height 14
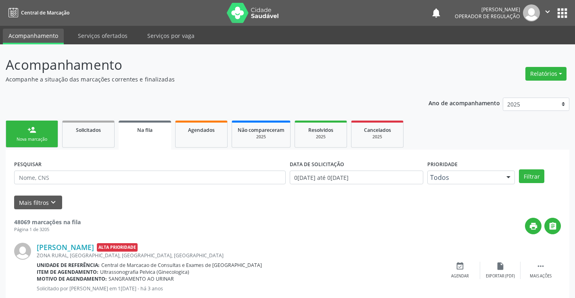
click at [42, 132] on link "person_add Nova marcação" at bounding box center [32, 134] width 52 height 27
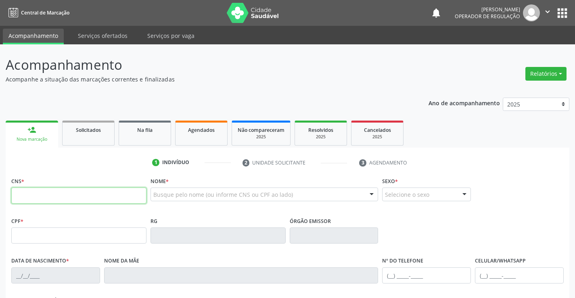
click at [53, 195] on input "text" at bounding box center [78, 196] width 135 height 16
paste input "700 3079 7744 5834"
type input "700 3079 7744 5834"
type input "20/12/1960"
type input "(74) 98848-4200"
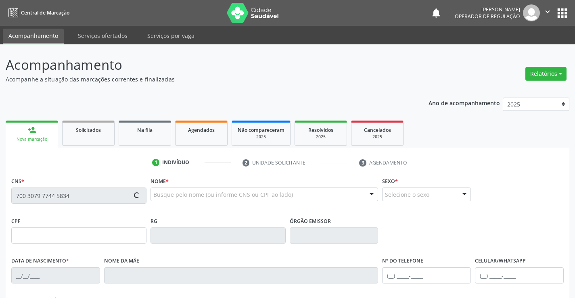
type input "S/N"
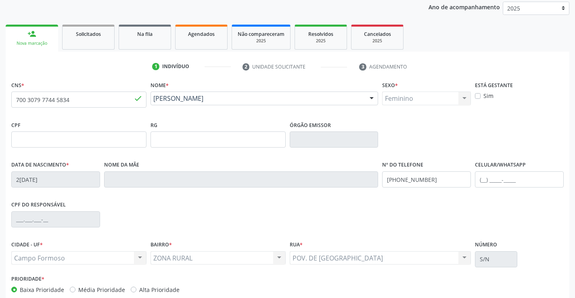
scroll to position [139, 0]
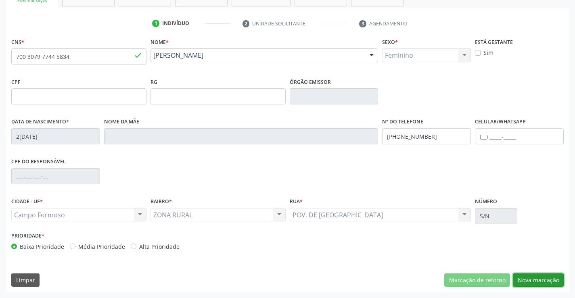
click at [542, 280] on button "Nova marcação" at bounding box center [538, 281] width 51 height 14
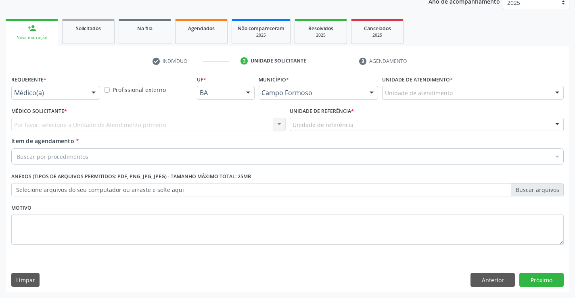
scroll to position [102, 0]
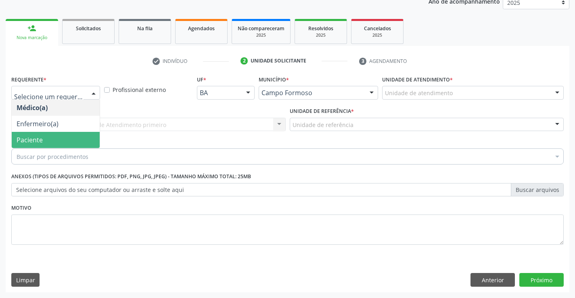
click at [39, 144] on span "Paciente" at bounding box center [30, 140] width 26 height 9
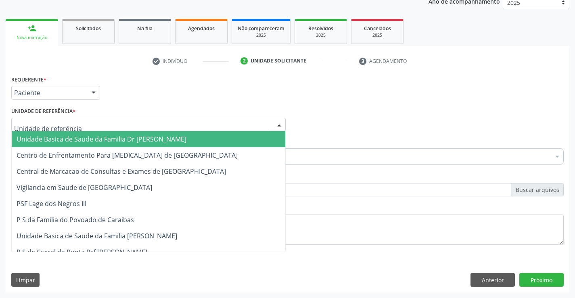
click at [61, 139] on span "Unidade Basica de Saude da Familia Dr [PERSON_NAME]" at bounding box center [102, 139] width 170 height 9
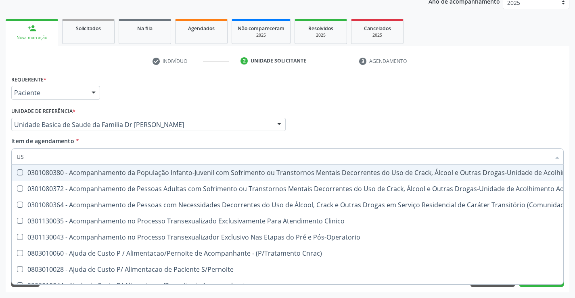
type input "USG"
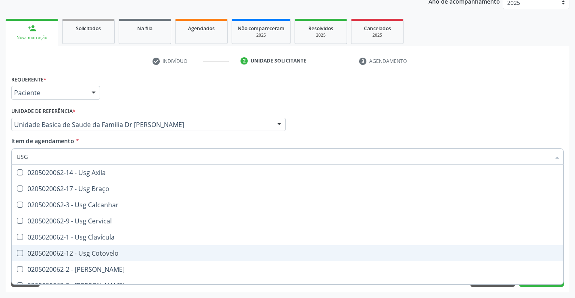
click at [130, 251] on div "0205020062-12 - Usg Cotovelo" at bounding box center [288, 253] width 542 height 6
checkbox Cotovelo "true"
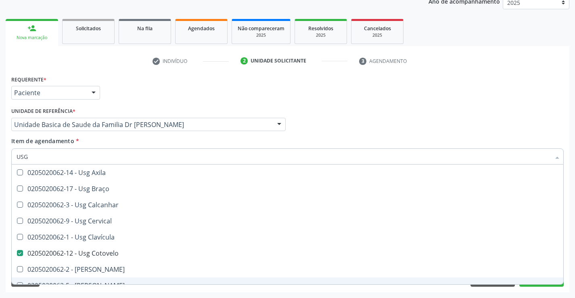
click at [575, 276] on div "Acompanhamento Acompanhe a situação das marcações correntes e finalizadas Relat…" at bounding box center [287, 121] width 575 height 356
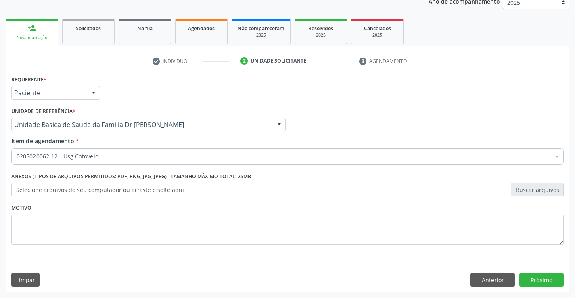
checkbox Cotovelo "true"
checkbox Ampola\)\ "false"
click at [538, 280] on button "Próximo" at bounding box center [542, 280] width 44 height 14
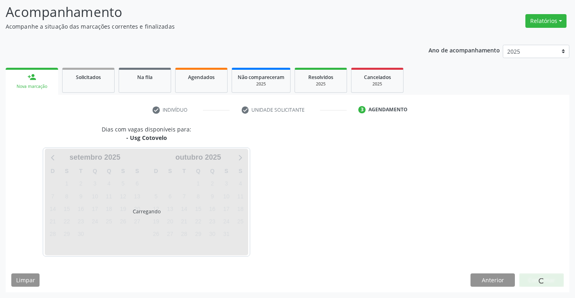
scroll to position [53, 0]
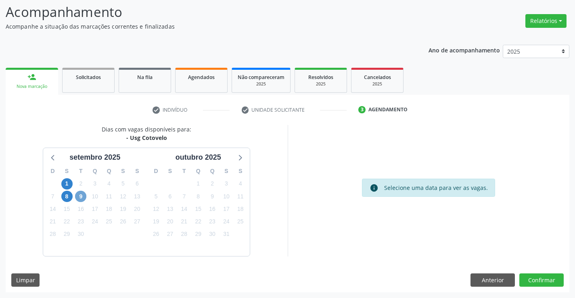
click at [80, 201] on span "9" at bounding box center [80, 196] width 11 height 11
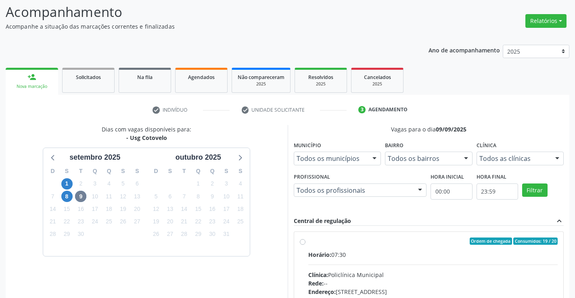
click at [409, 246] on label "Ordem de chegada Consumidos: 19 / 20 Horário: 07:30 Clínica: Policlínica Munici…" at bounding box center [433, 300] width 250 height 124
click at [306, 245] on input "Ordem de chegada Consumidos: 19 / 20 Horário: 07:30 Clínica: Policlínica Munici…" at bounding box center [303, 241] width 6 height 7
radio input "true"
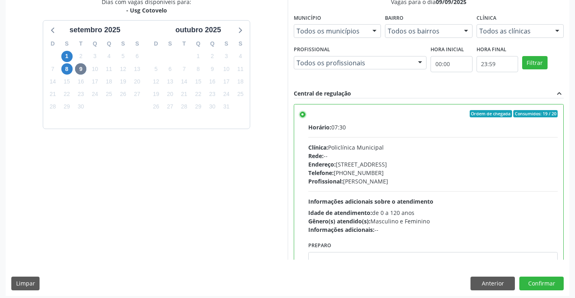
scroll to position [184, 0]
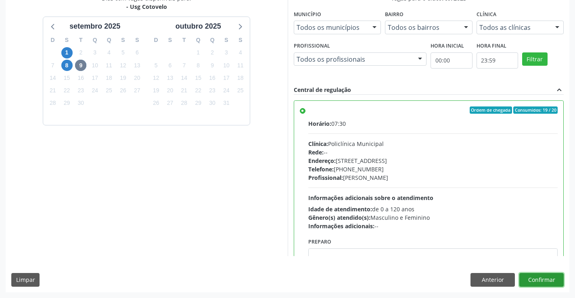
click at [541, 276] on button "Confirmar" at bounding box center [542, 280] width 44 height 14
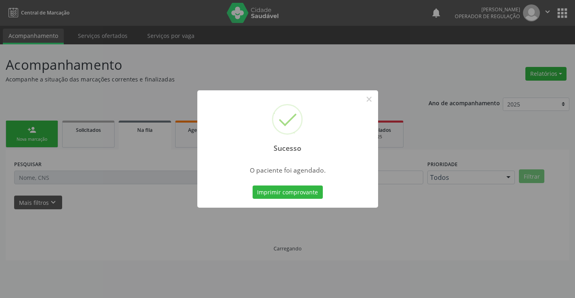
scroll to position [0, 0]
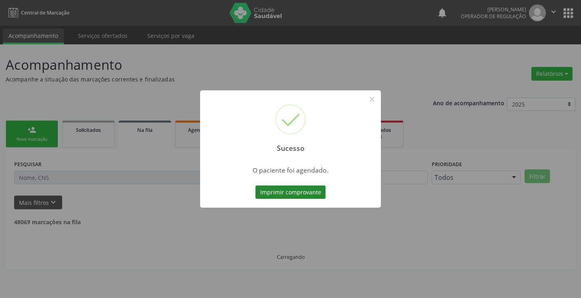
click at [289, 191] on button "Imprimir comprovante" at bounding box center [291, 193] width 70 height 14
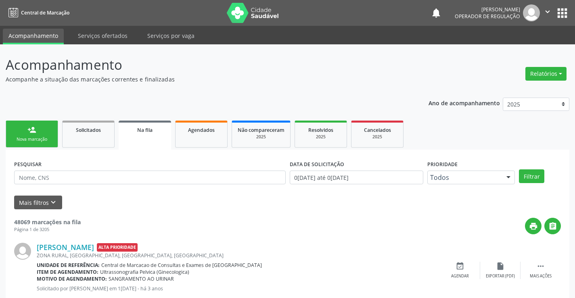
click at [42, 136] on div "Nova marcação" at bounding box center [32, 139] width 40 height 6
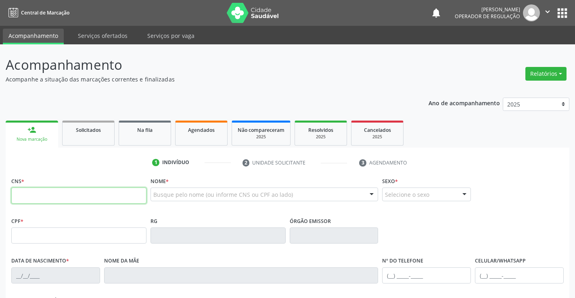
click at [48, 201] on input "text" at bounding box center [78, 196] width 135 height 16
type input "700 0043 1227 9904"
type input "15/12/1949"
type input "(74) 98848-4200"
type input "SN"
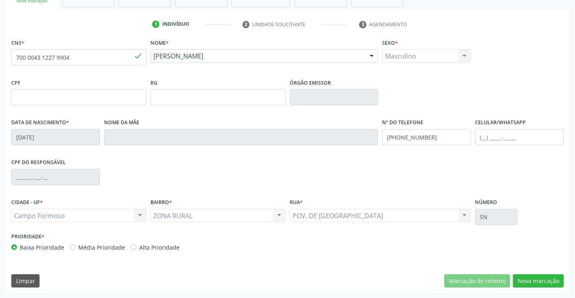
scroll to position [139, 0]
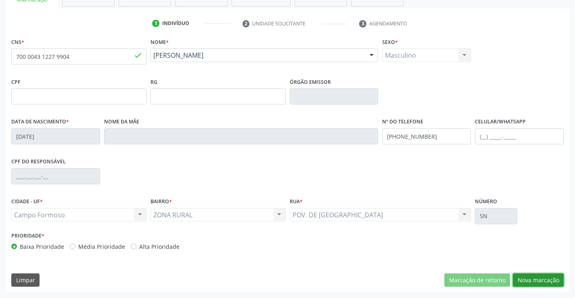
click at [535, 277] on button "Nova marcação" at bounding box center [538, 281] width 51 height 14
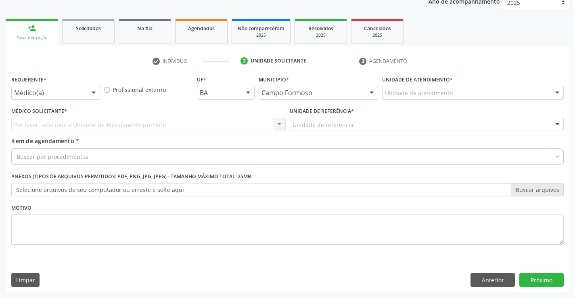
scroll to position [102, 0]
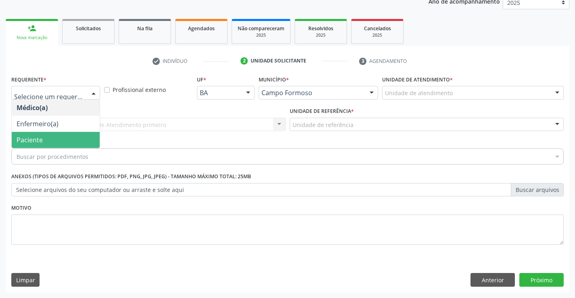
click at [46, 141] on span "Paciente" at bounding box center [56, 140] width 88 height 16
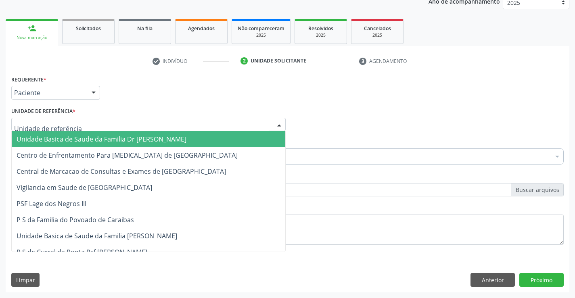
click at [78, 135] on span "Unidade Basica de Saude da Familia Dr [PERSON_NAME]" at bounding box center [102, 139] width 170 height 9
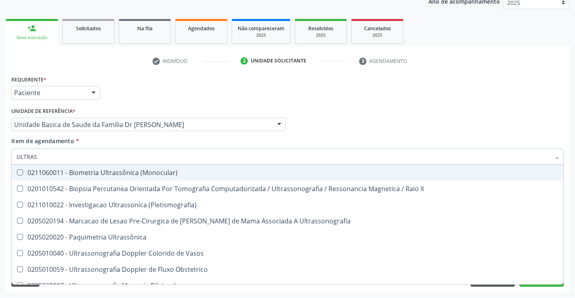
type input "ULTRASS"
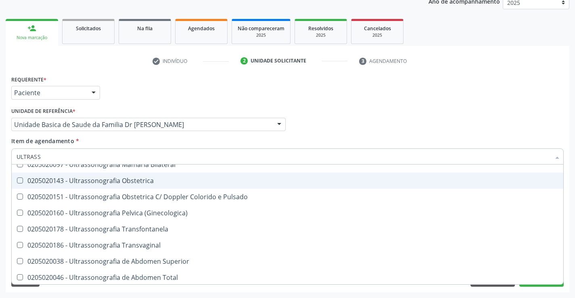
scroll to position [161, 0]
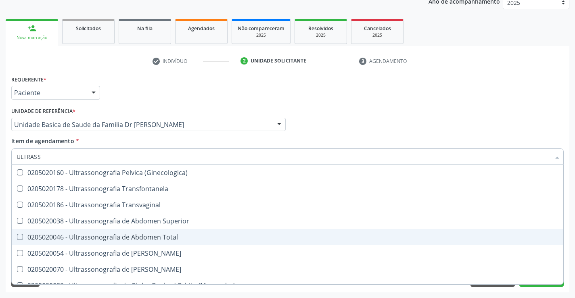
click at [177, 237] on div "0205020046 - Ultrassonografia de Abdomen Total" at bounding box center [288, 237] width 542 height 6
checkbox Total "true"
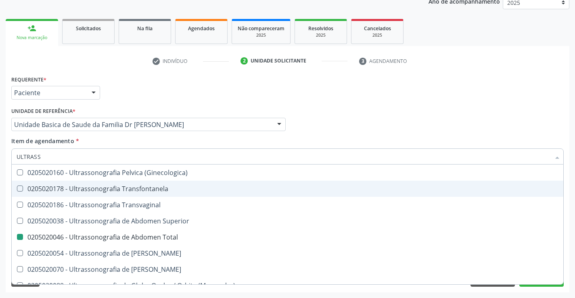
click at [571, 226] on div "Acompanhamento Acompanhe a situação das marcações correntes e finalizadas Relat…" at bounding box center [287, 121] width 575 height 356
checkbox X "true"
checkbox Total "false"
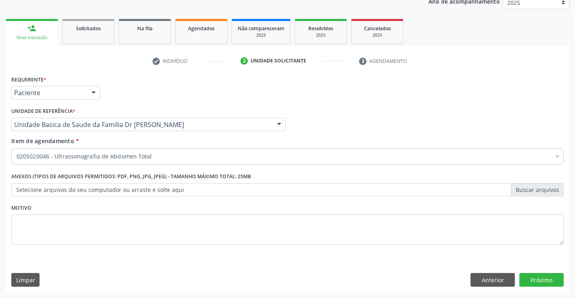
scroll to position [0, 0]
click at [545, 278] on button "Próximo" at bounding box center [542, 280] width 44 height 14
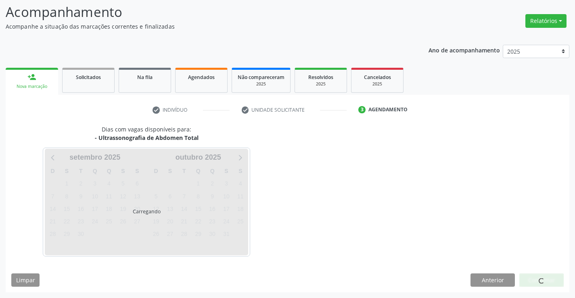
scroll to position [53, 0]
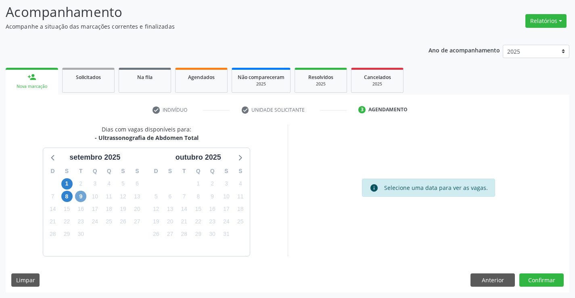
click at [82, 195] on span "9" at bounding box center [80, 196] width 11 height 11
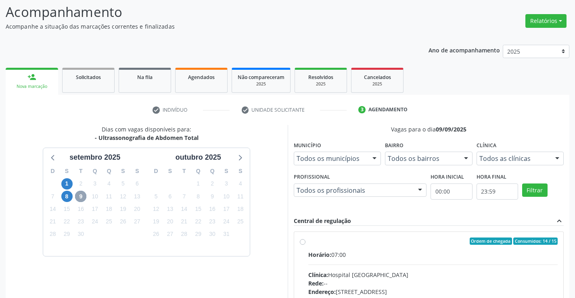
scroll to position [170, 0]
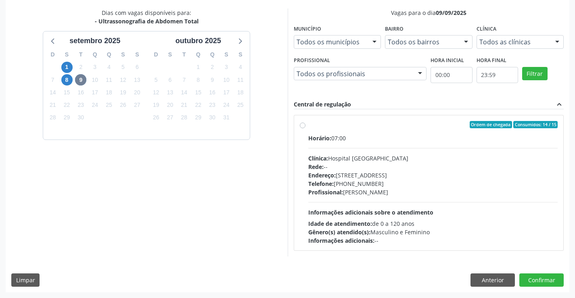
click at [395, 131] on label "Ordem de chegada Consumidos: 14 / 15 Horário: 07:00 Clínica: Hospital Sao Franc…" at bounding box center [433, 183] width 250 height 124
click at [306, 128] on input "Ordem de chegada Consumidos: 14 / 15 Horário: 07:00 Clínica: Hospital Sao Franc…" at bounding box center [303, 124] width 6 height 7
radio input "true"
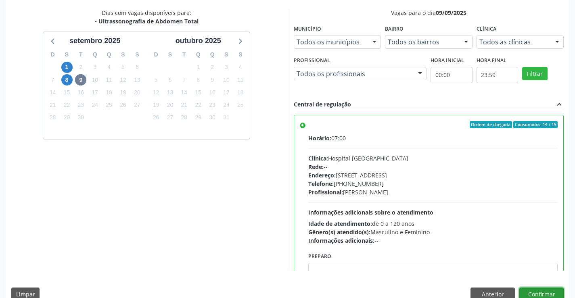
click at [539, 294] on button "Confirmar" at bounding box center [542, 295] width 44 height 14
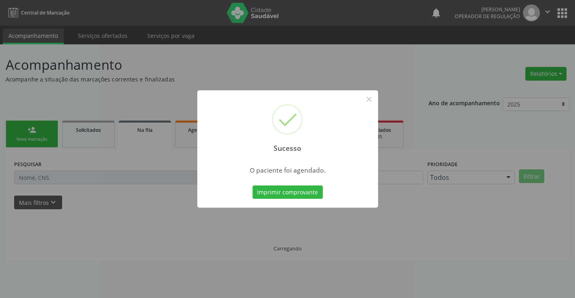
scroll to position [0, 0]
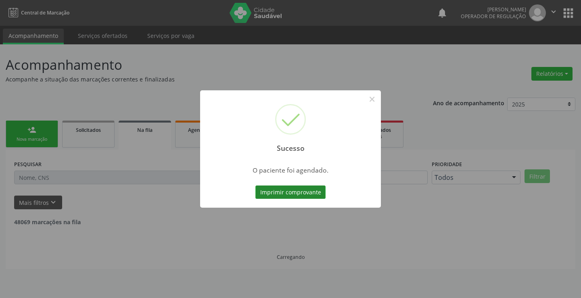
click at [298, 189] on button "Imprimir comprovante" at bounding box center [291, 193] width 70 height 14
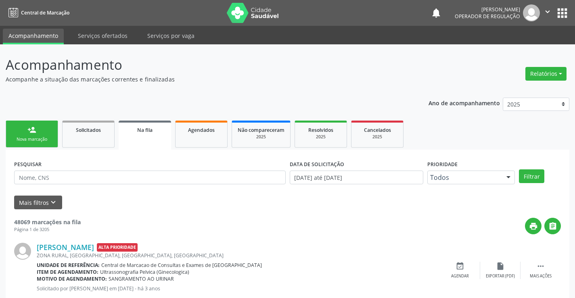
click at [30, 130] on div "person_add" at bounding box center [31, 130] width 9 height 9
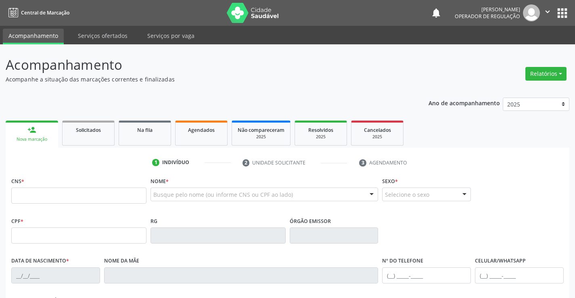
click at [545, 8] on icon "" at bounding box center [547, 11] width 9 height 9
click at [524, 49] on link "Sair" at bounding box center [527, 49] width 56 height 11
